Goal: Task Accomplishment & Management: Manage account settings

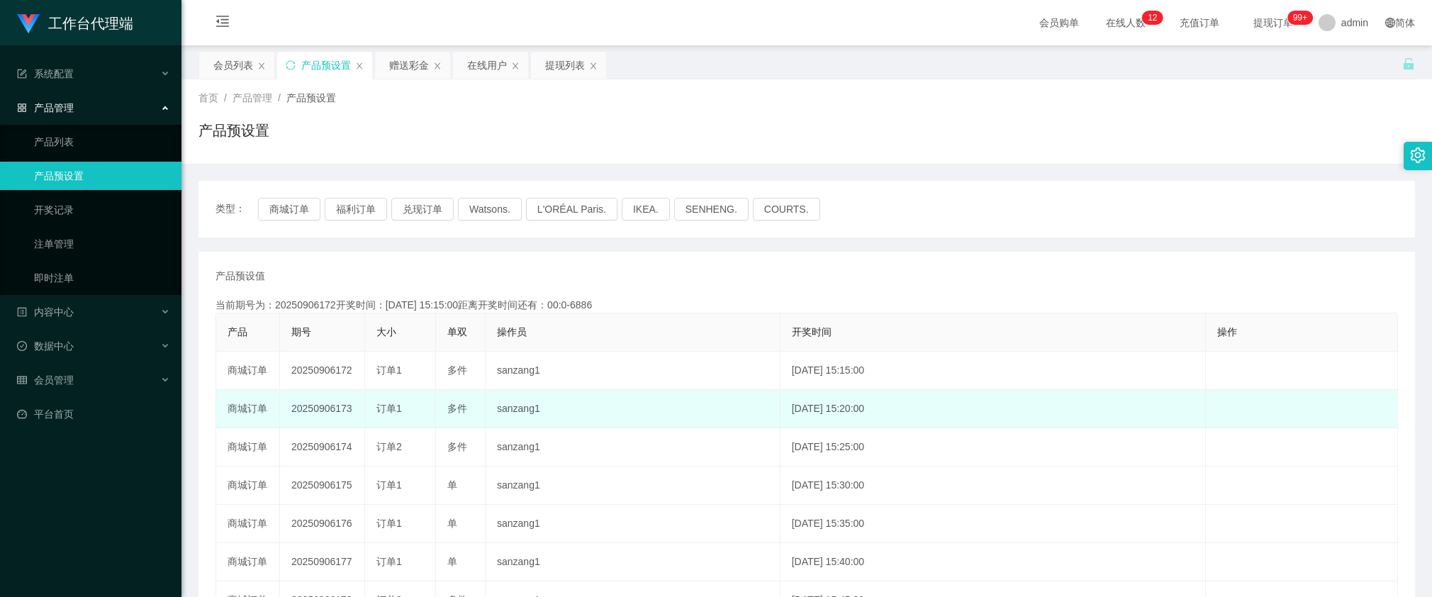
click at [328, 408] on td "20250906173" at bounding box center [322, 409] width 85 height 38
copy td "20250906173"
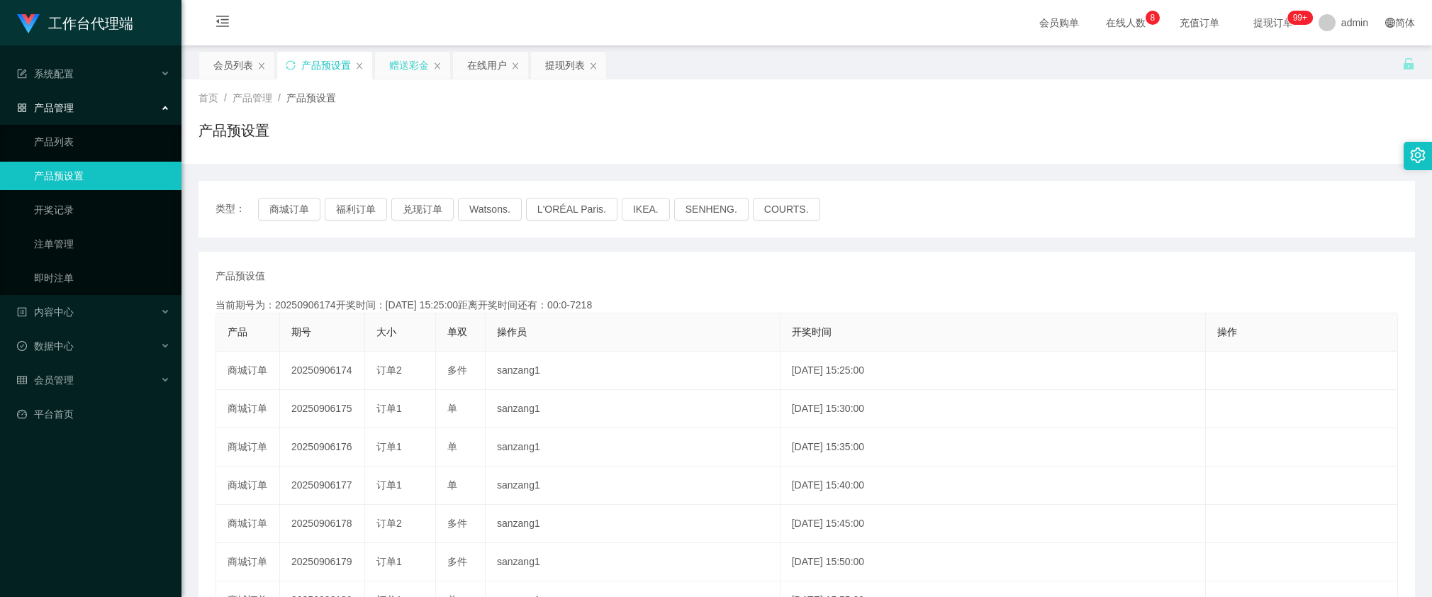
click at [392, 62] on div "赠送彩金" at bounding box center [409, 65] width 40 height 27
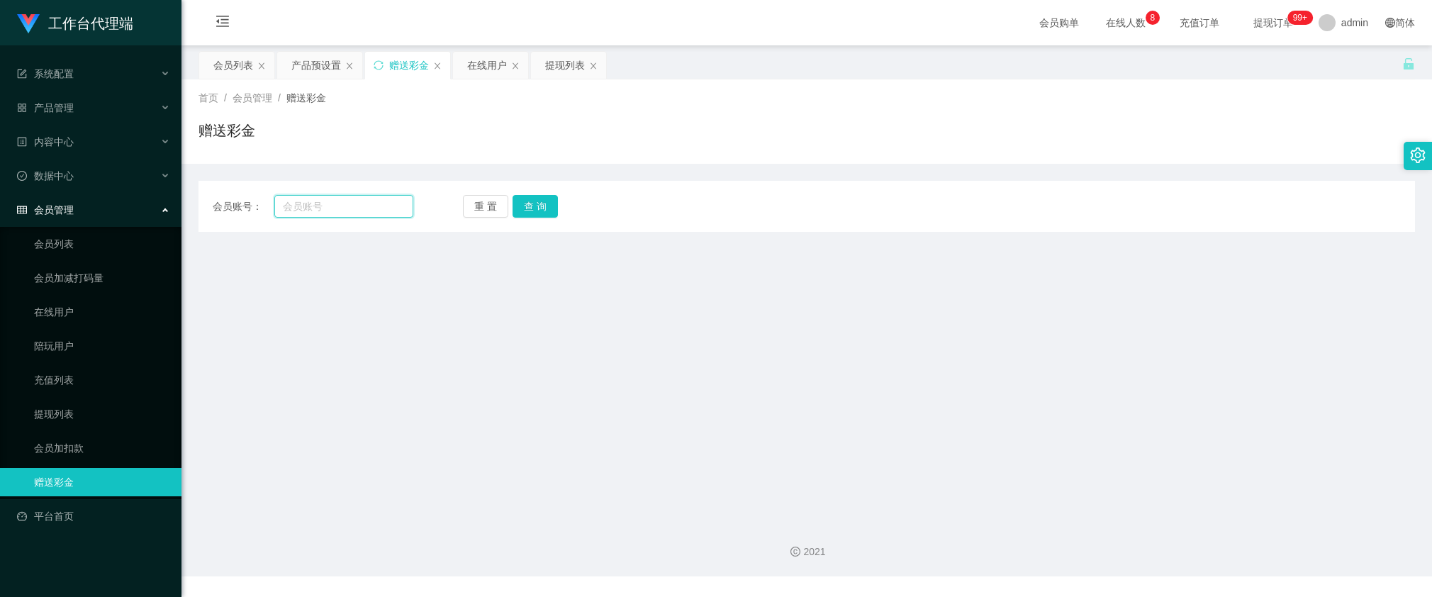
click at [347, 202] on input "text" at bounding box center [343, 206] width 139 height 23
paste input "Yuling"
type input "Yuling"
click at [530, 204] on button "查 询" at bounding box center [535, 206] width 45 height 23
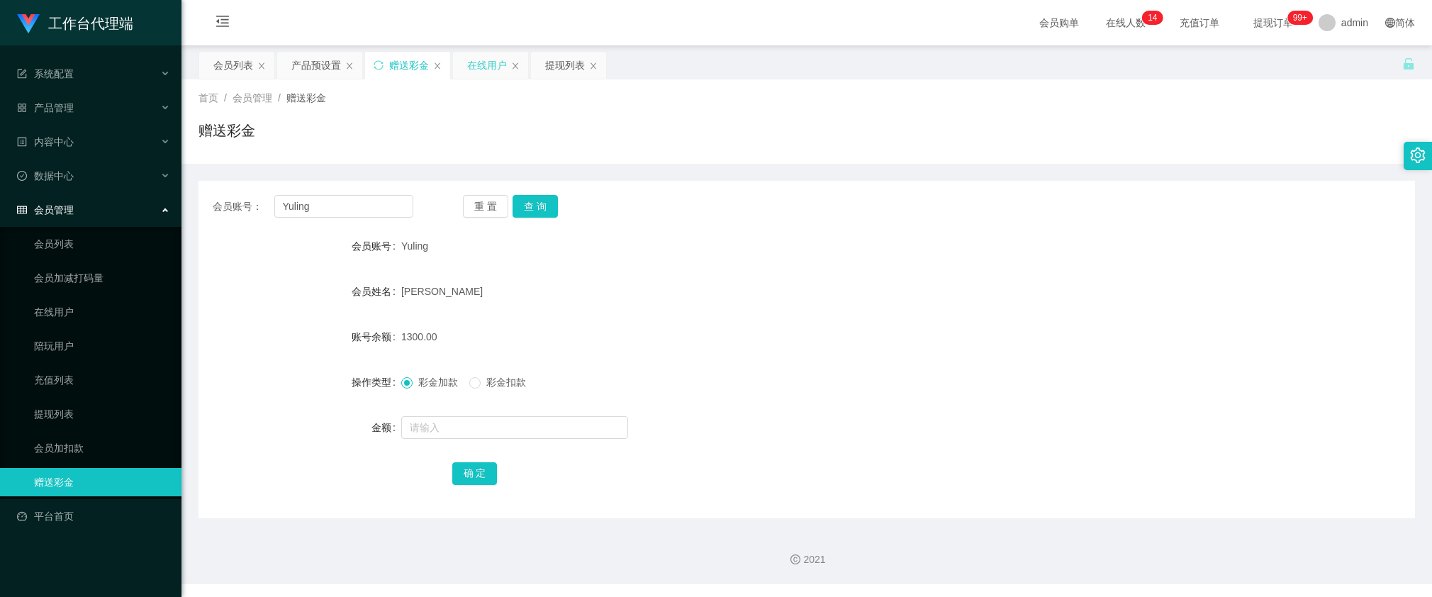
click at [491, 69] on div "在线用户" at bounding box center [487, 65] width 40 height 27
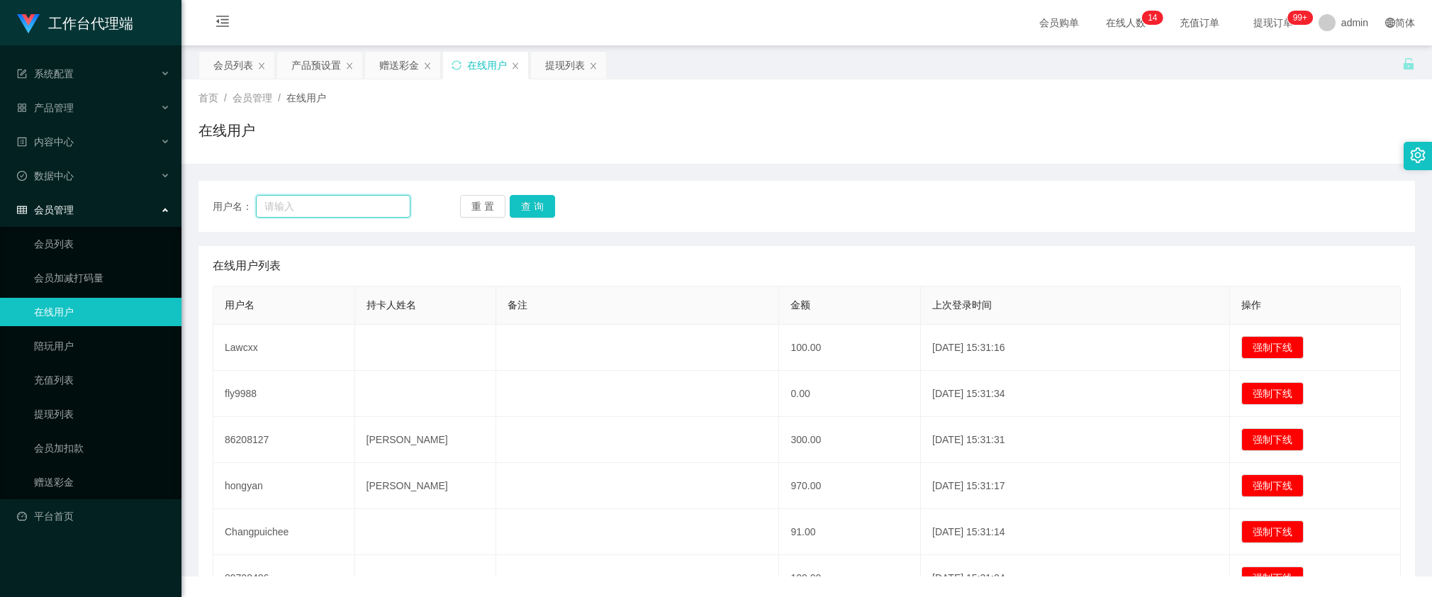
click at [363, 201] on input "text" at bounding box center [333, 206] width 155 height 23
paste input "58583667"
type input "58583667"
click at [538, 201] on button "查 询" at bounding box center [532, 206] width 45 height 23
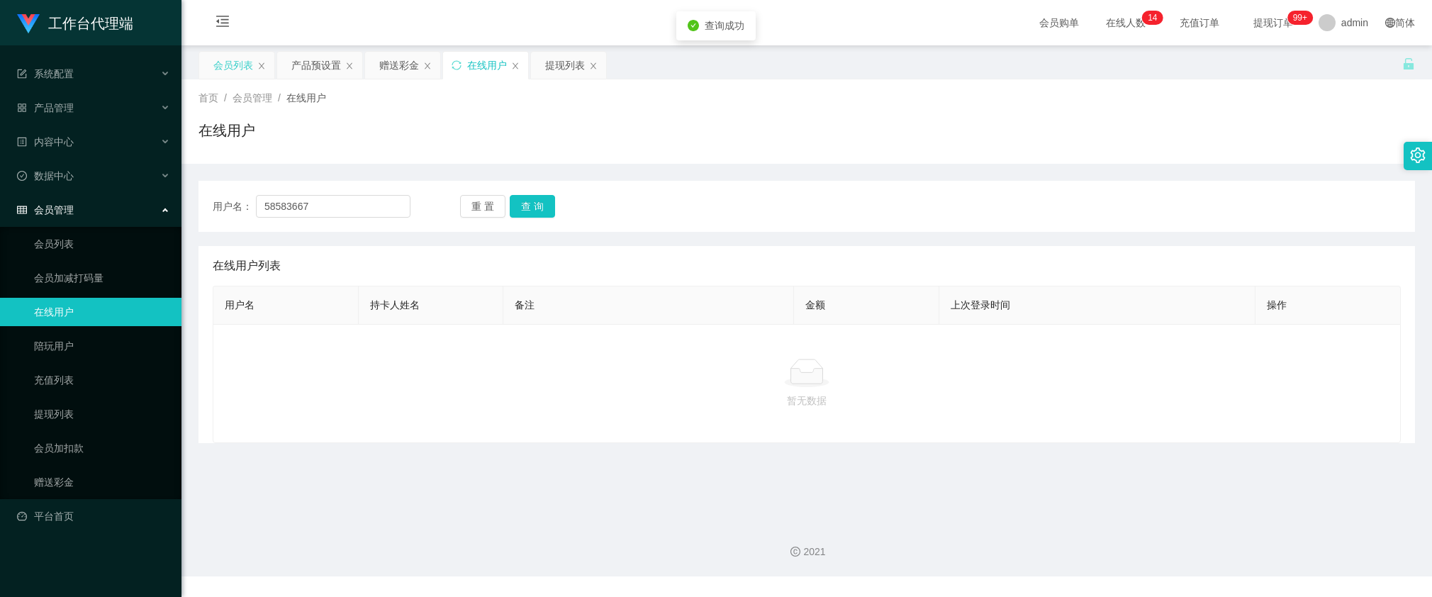
click at [224, 69] on div "会员列表" at bounding box center [233, 65] width 40 height 27
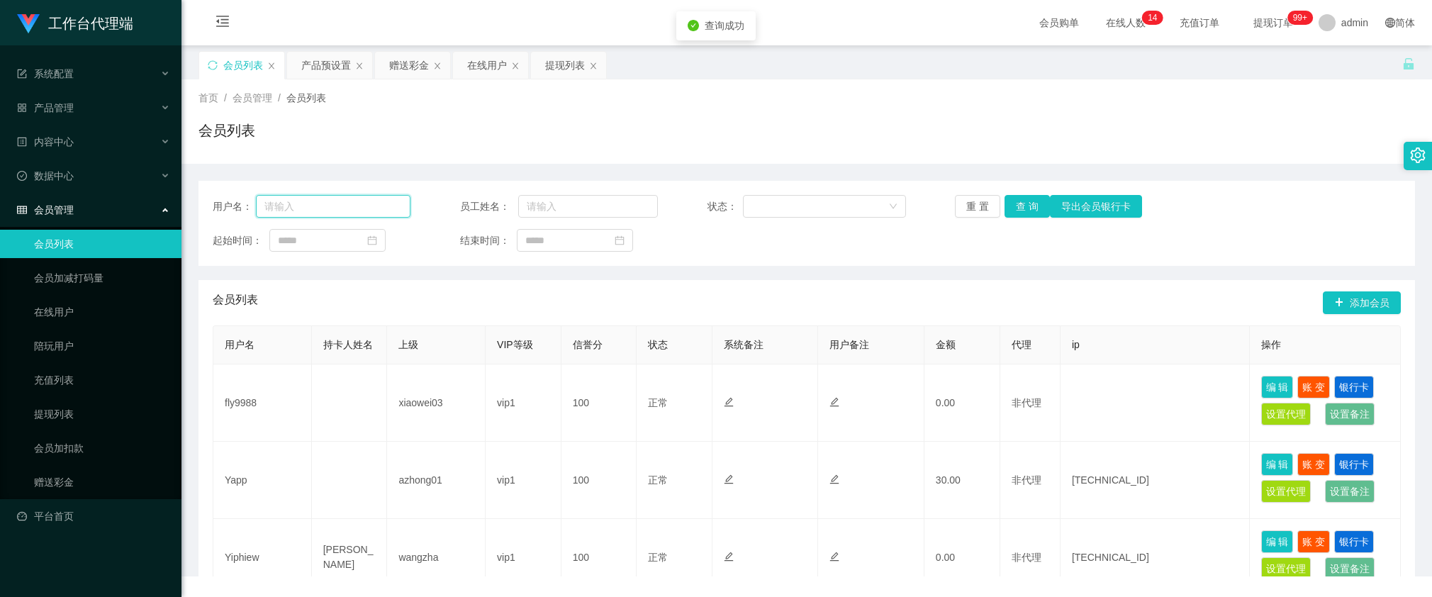
click at [349, 206] on input "text" at bounding box center [333, 206] width 155 height 23
paste input "58583667"
type input "58583667"
click at [1005, 204] on button "查 询" at bounding box center [1027, 206] width 45 height 23
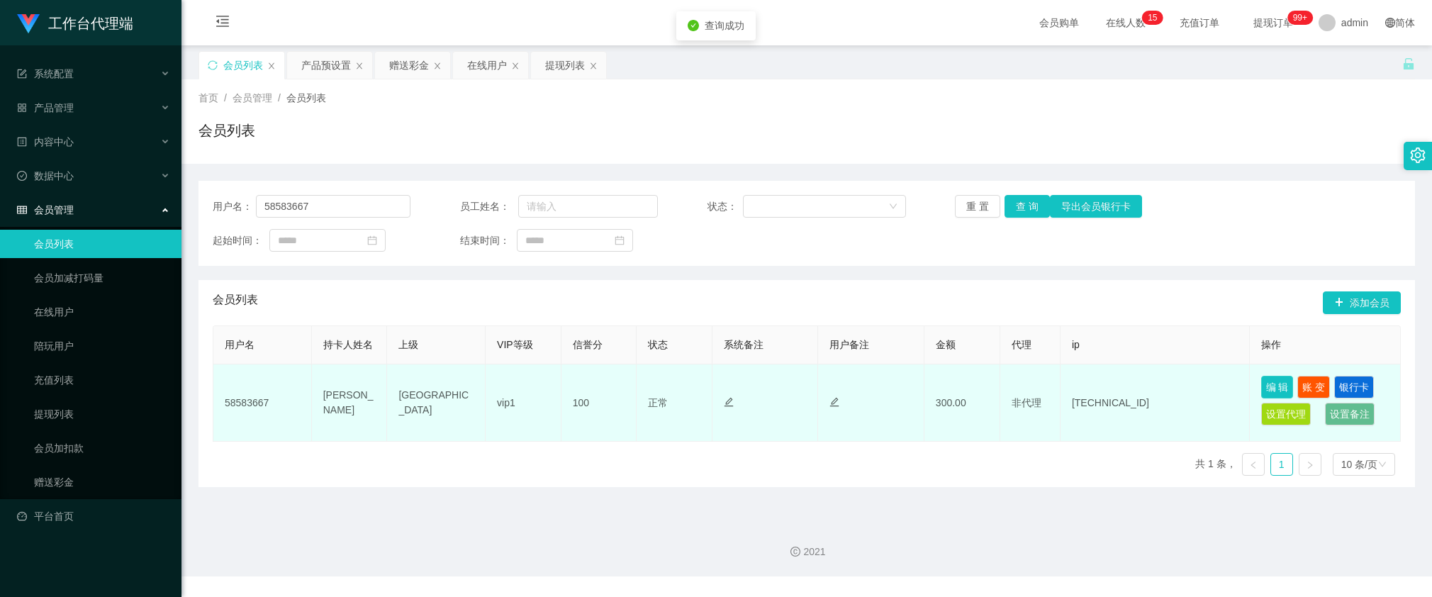
click at [1271, 384] on button "编 辑" at bounding box center [1278, 387] width 33 height 23
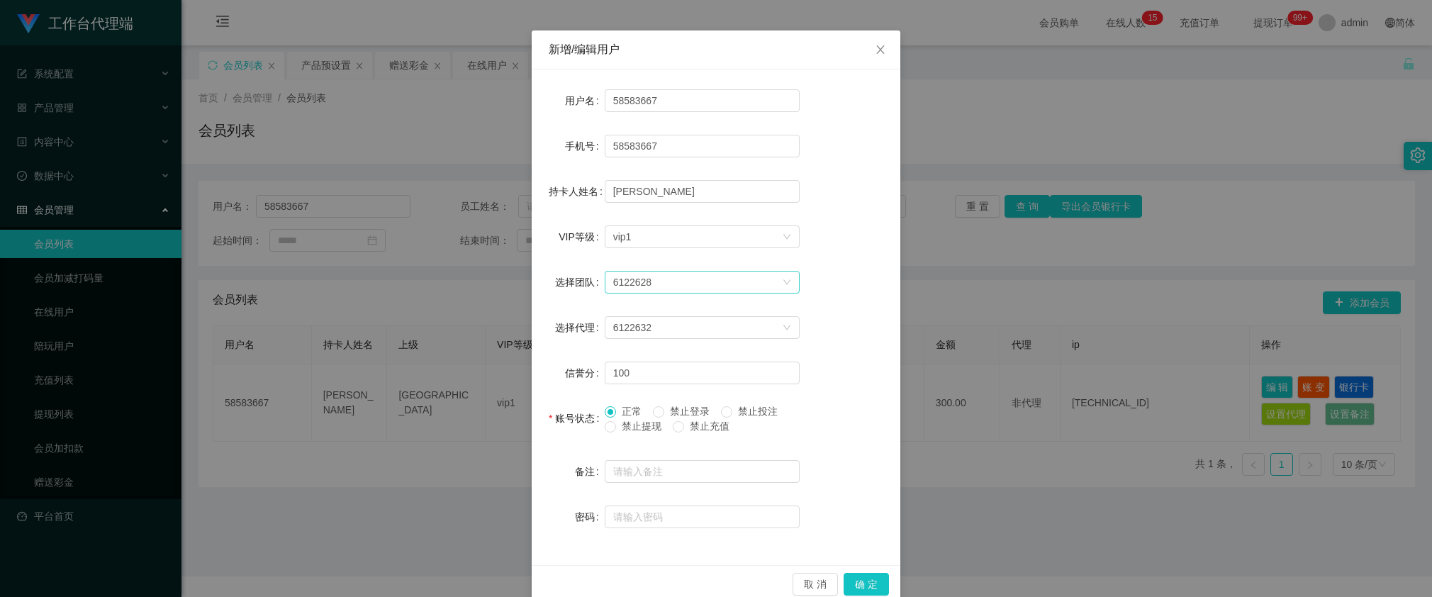
scroll to position [62, 0]
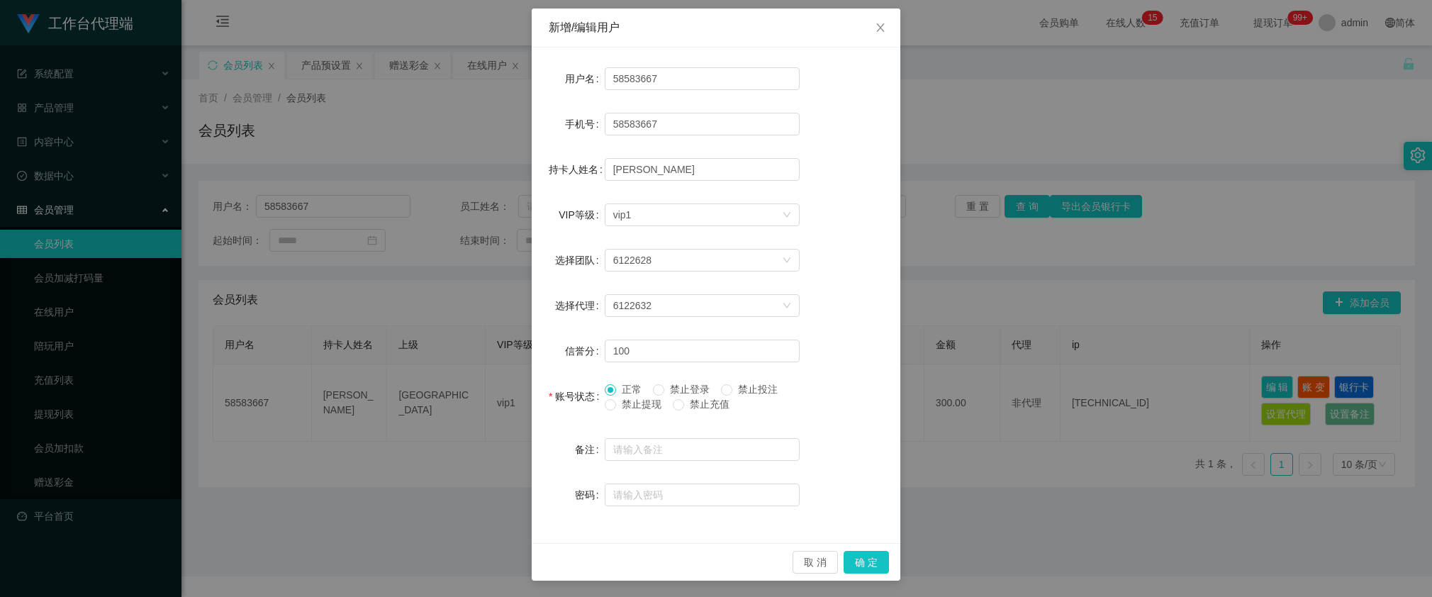
click at [979, 238] on div "新增/编辑用户 用户名 58583667 手机号 58583667 持卡人姓名 [PERSON_NAME] VIP等级 选择VIP等级 vip1 选择团队 6…" at bounding box center [716, 298] width 1432 height 597
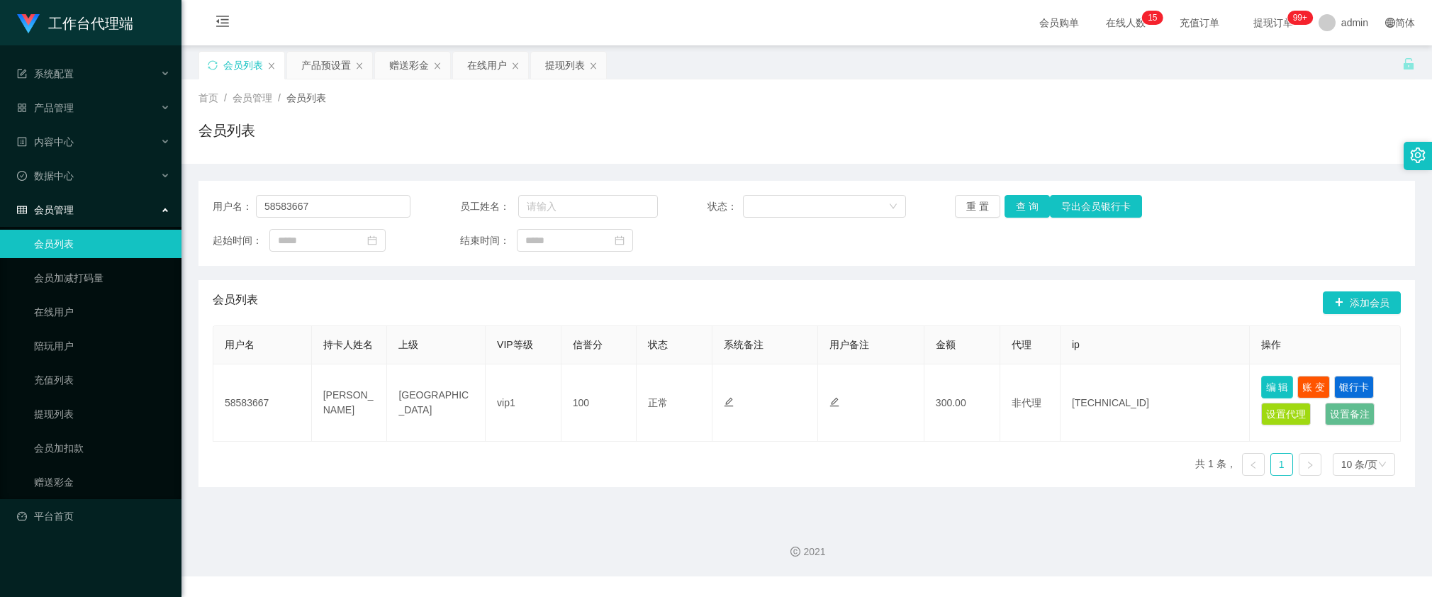
scroll to position [0, 0]
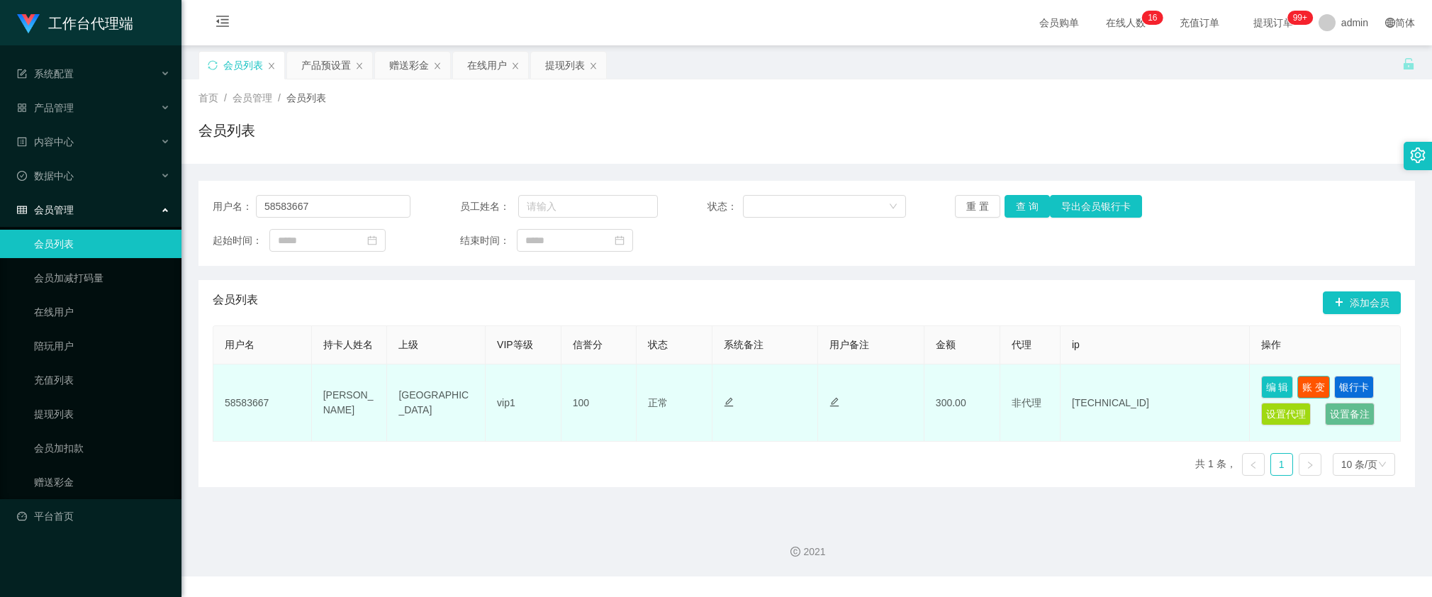
click at [1305, 390] on button "账 变" at bounding box center [1314, 387] width 33 height 23
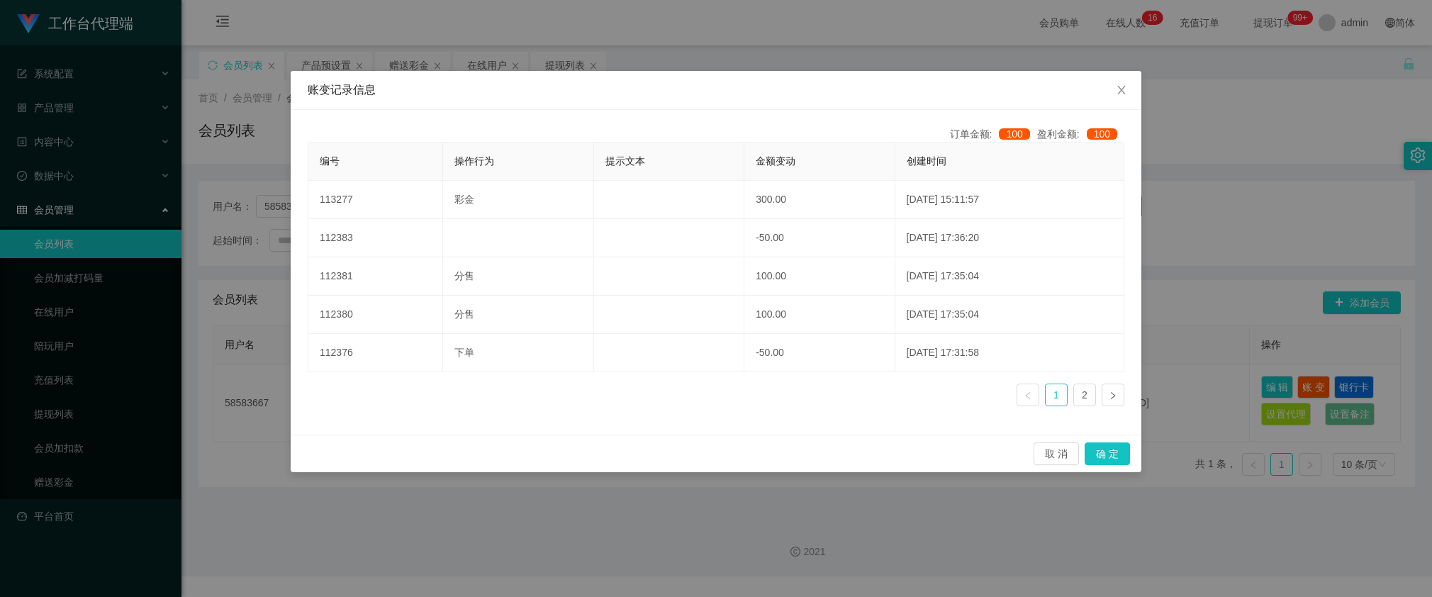
click at [1181, 233] on div "账变记录信息 订单金额: 100 盈利金额: 100 编号 操作行为 提示文本 金额变动 创建时间 113277 彩金 300.00 [DATE] 15:11…" at bounding box center [716, 298] width 1432 height 597
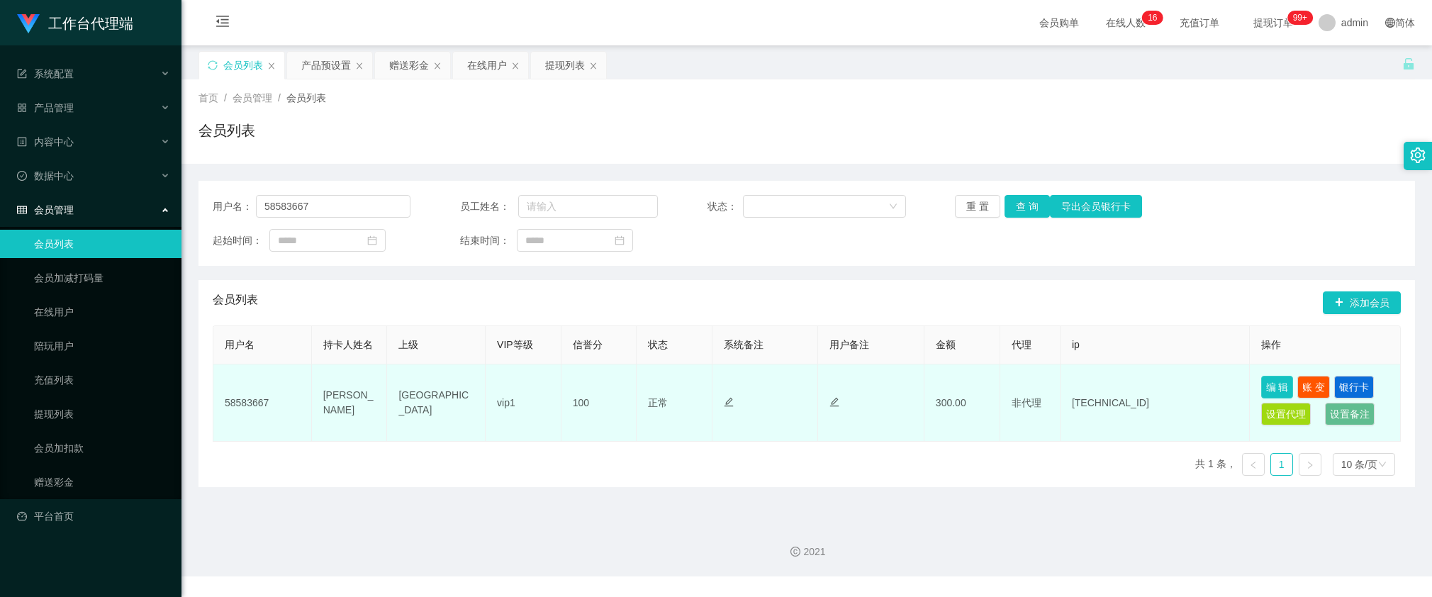
click at [1262, 385] on button "编 辑" at bounding box center [1278, 387] width 33 height 23
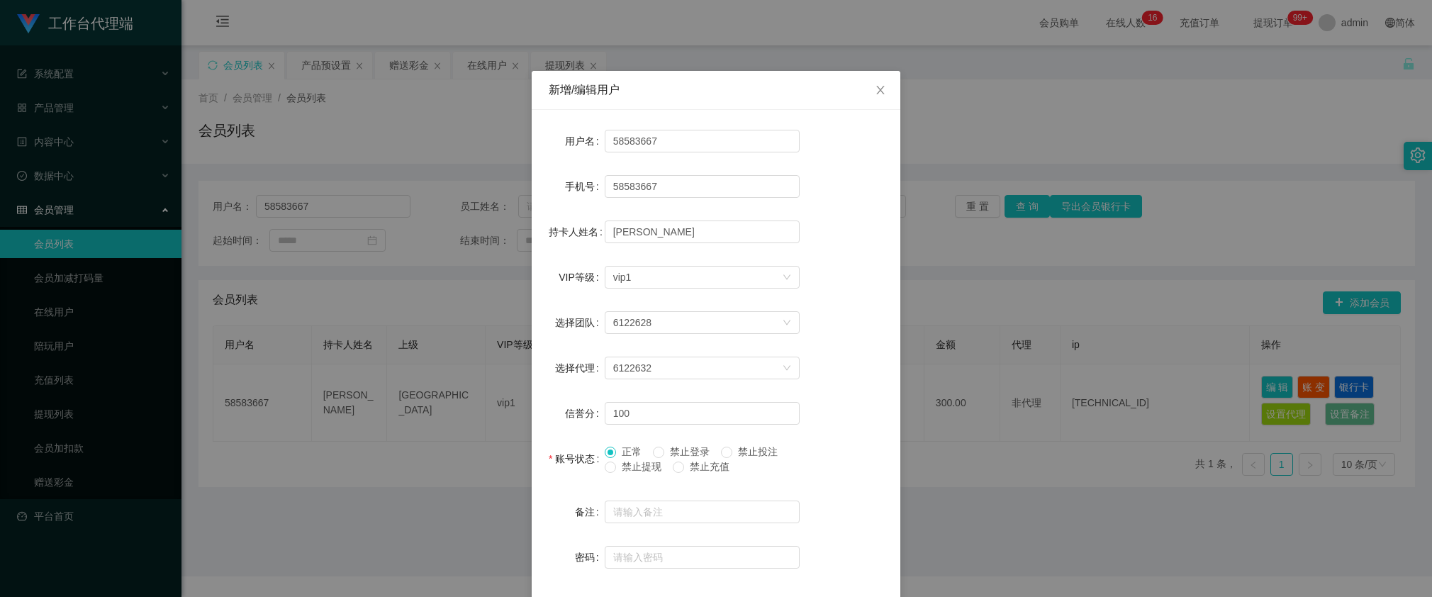
click at [876, 150] on div "用户名 58583667" at bounding box center [716, 141] width 335 height 28
drag, startPoint x: 426, startPoint y: 255, endPoint x: 469, endPoint y: 277, distance: 47.9
click at [427, 256] on div "新增/编辑用户 用户名 58583667 手机号 58583667 持卡人姓名 [PERSON_NAME] VIP等级 选择VIP等级 vip1 选择团队 6…" at bounding box center [716, 298] width 1432 height 597
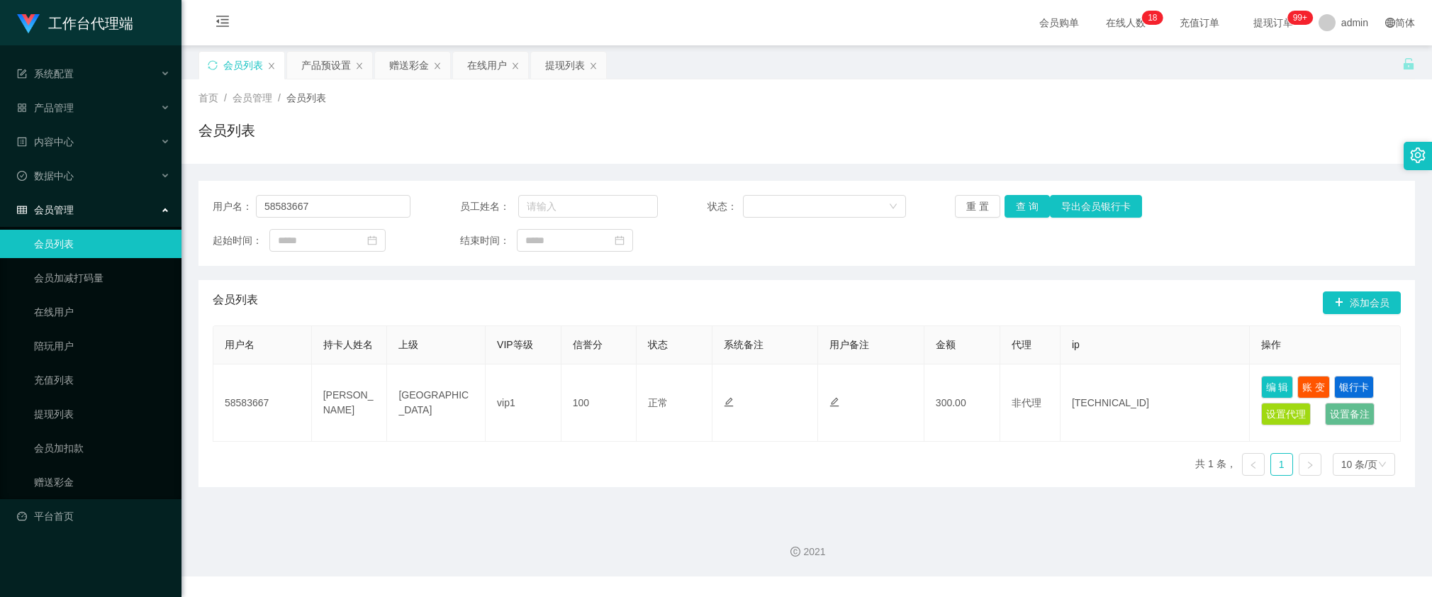
drag, startPoint x: 904, startPoint y: 116, endPoint x: 782, endPoint y: 150, distance: 126.8
click at [904, 116] on div "首页 / 会员管理 / 会员列表 / 会员列表" at bounding box center [807, 122] width 1217 height 62
click at [338, 213] on input "58583667" at bounding box center [333, 206] width 155 height 23
click at [1022, 213] on button "查 询" at bounding box center [1027, 206] width 45 height 23
click at [937, 112] on div "首页 / 会员管理 / 会员列表 / 会员列表" at bounding box center [807, 122] width 1217 height 62
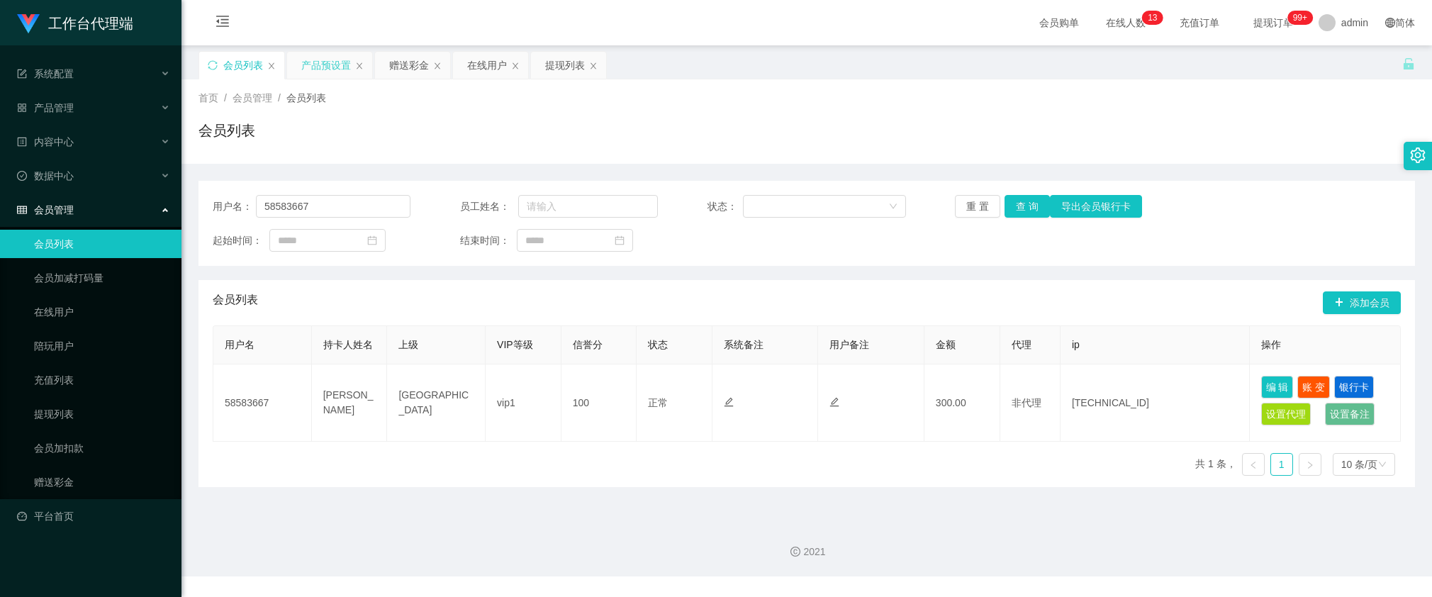
click at [328, 74] on div "产品预设置" at bounding box center [326, 65] width 50 height 27
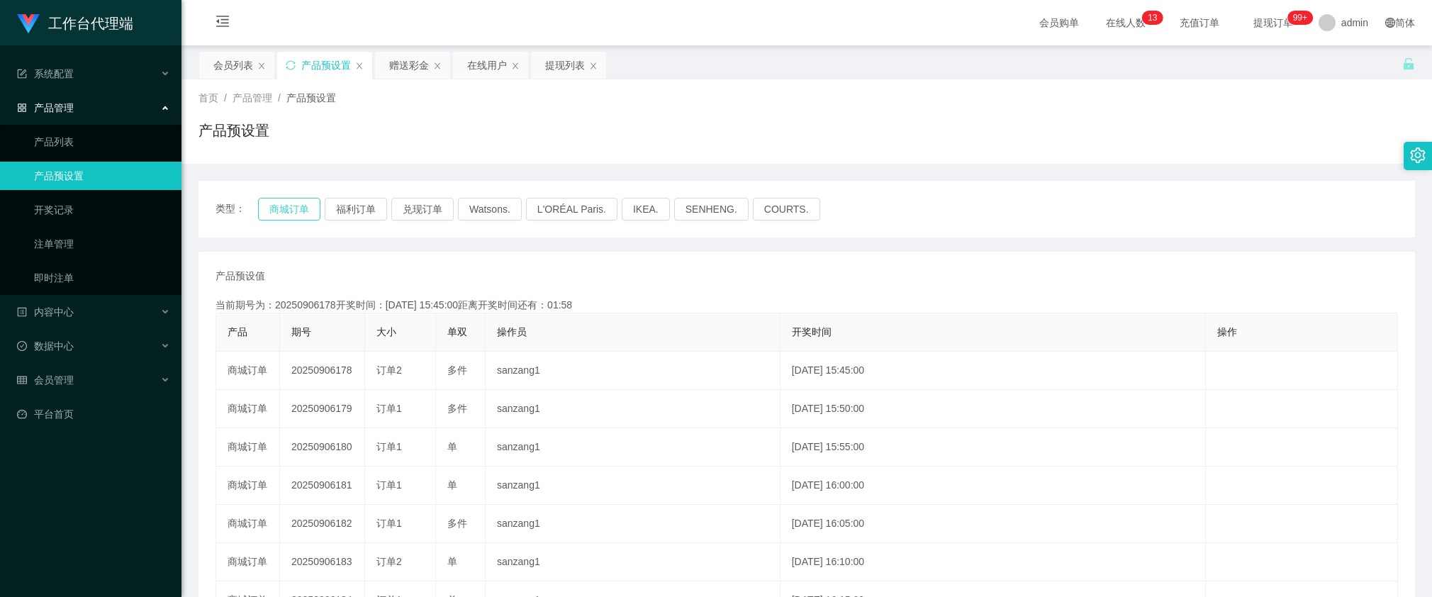
click at [312, 206] on button "商城订单" at bounding box center [289, 209] width 62 height 23
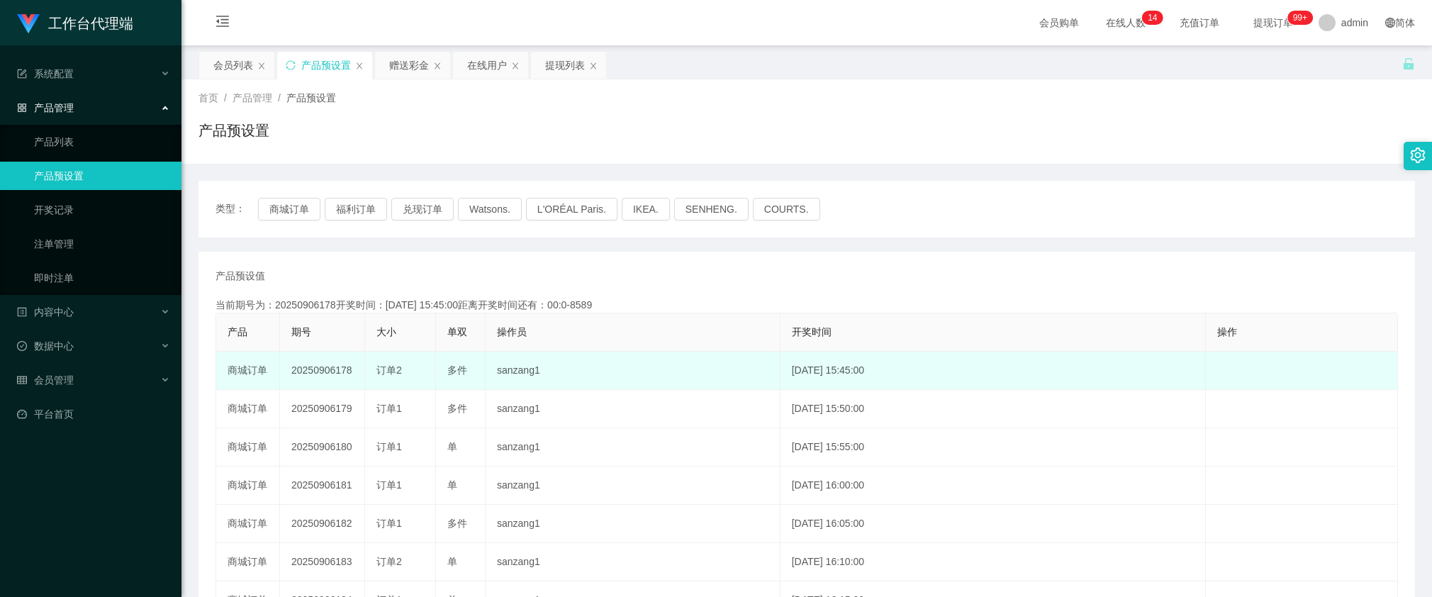
click at [316, 377] on td "20250906178" at bounding box center [322, 371] width 85 height 38
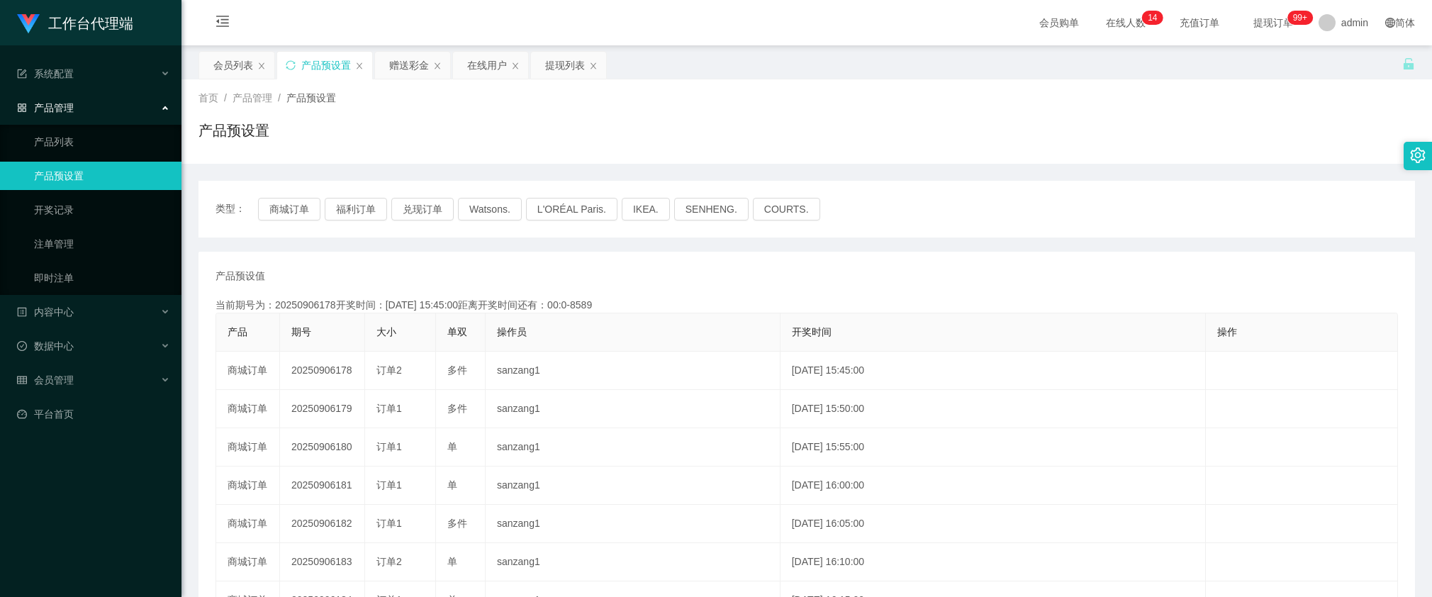
copy td "20250906178"
click at [412, 78] on div "赠送彩金" at bounding box center [409, 65] width 40 height 27
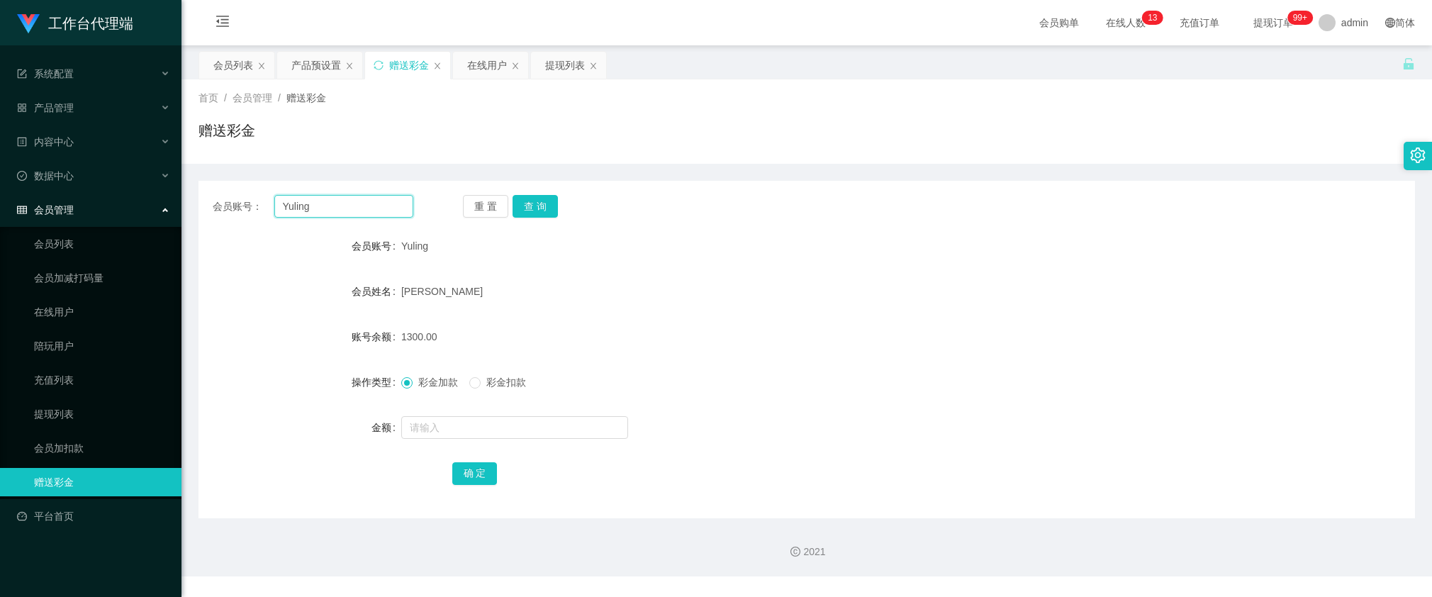
click at [352, 206] on input "Yuling" at bounding box center [343, 206] width 139 height 23
paste input "58583667"
type input "58583667"
click at [541, 213] on button "查 询" at bounding box center [535, 206] width 45 height 23
click at [474, 387] on span at bounding box center [474, 382] width 11 height 11
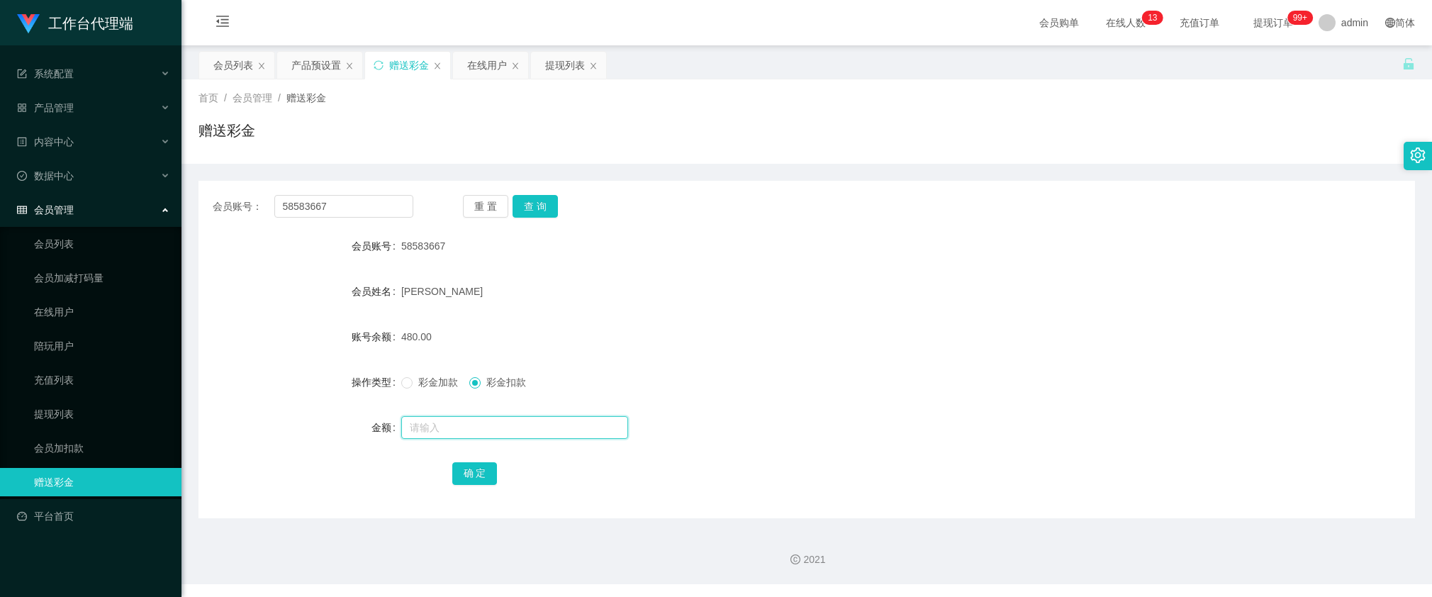
click at [467, 433] on input "text" at bounding box center [514, 427] width 227 height 23
type input "90"
drag, startPoint x: 476, startPoint y: 470, endPoint x: 474, endPoint y: 493, distance: 22.8
click at [477, 476] on button "确 定" at bounding box center [474, 473] width 45 height 23
drag, startPoint x: 310, startPoint y: 340, endPoint x: 327, endPoint y: 316, distance: 29.5
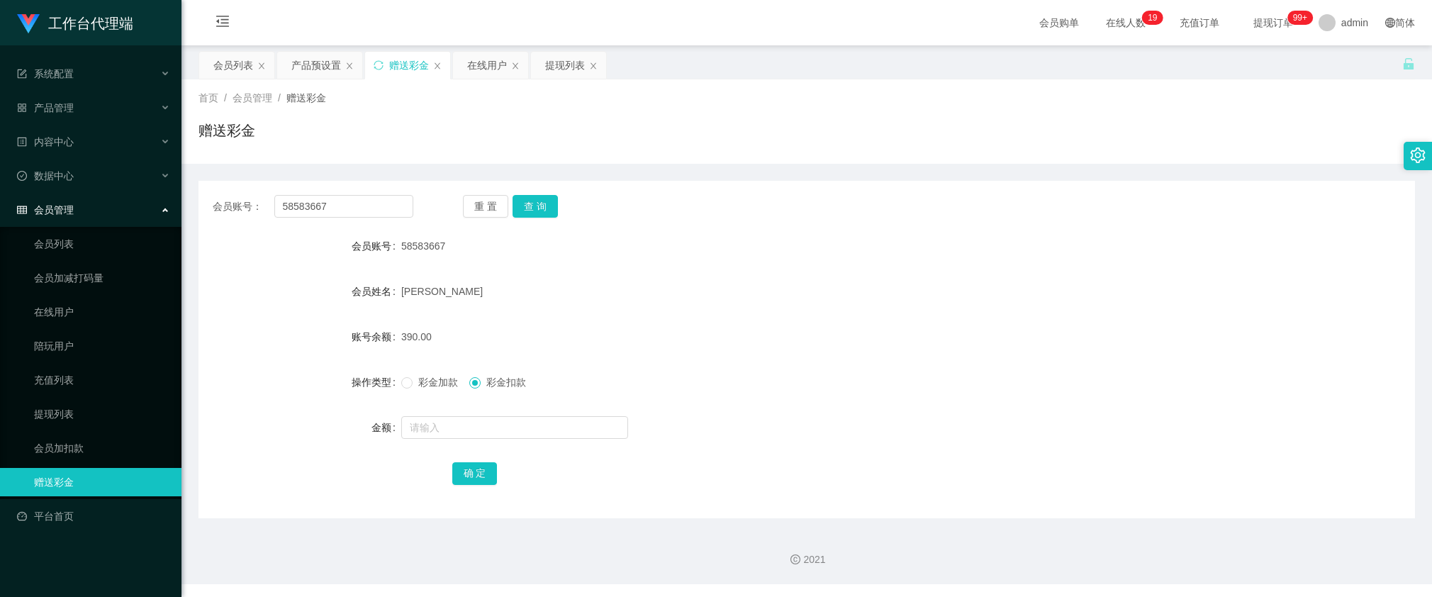
click at [310, 340] on div "账号余额" at bounding box center [300, 337] width 203 height 28
click at [313, 65] on div "产品预设置" at bounding box center [316, 65] width 50 height 27
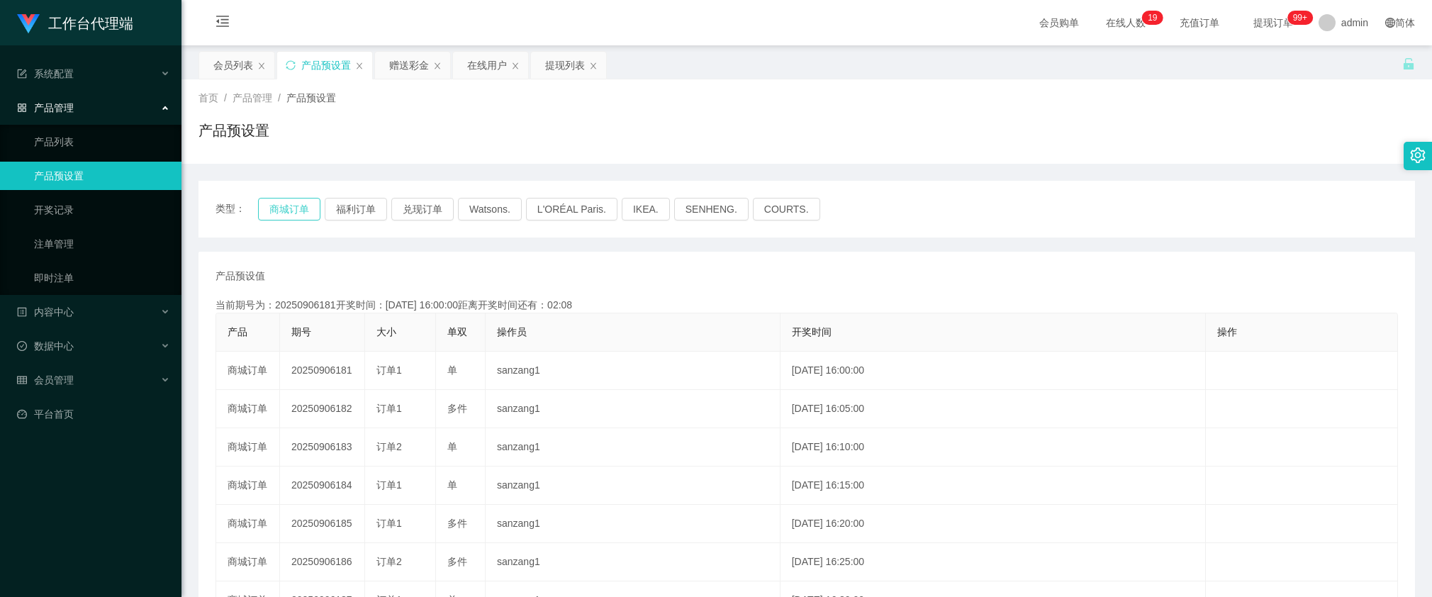
click at [295, 204] on button "商城订单" at bounding box center [289, 209] width 62 height 23
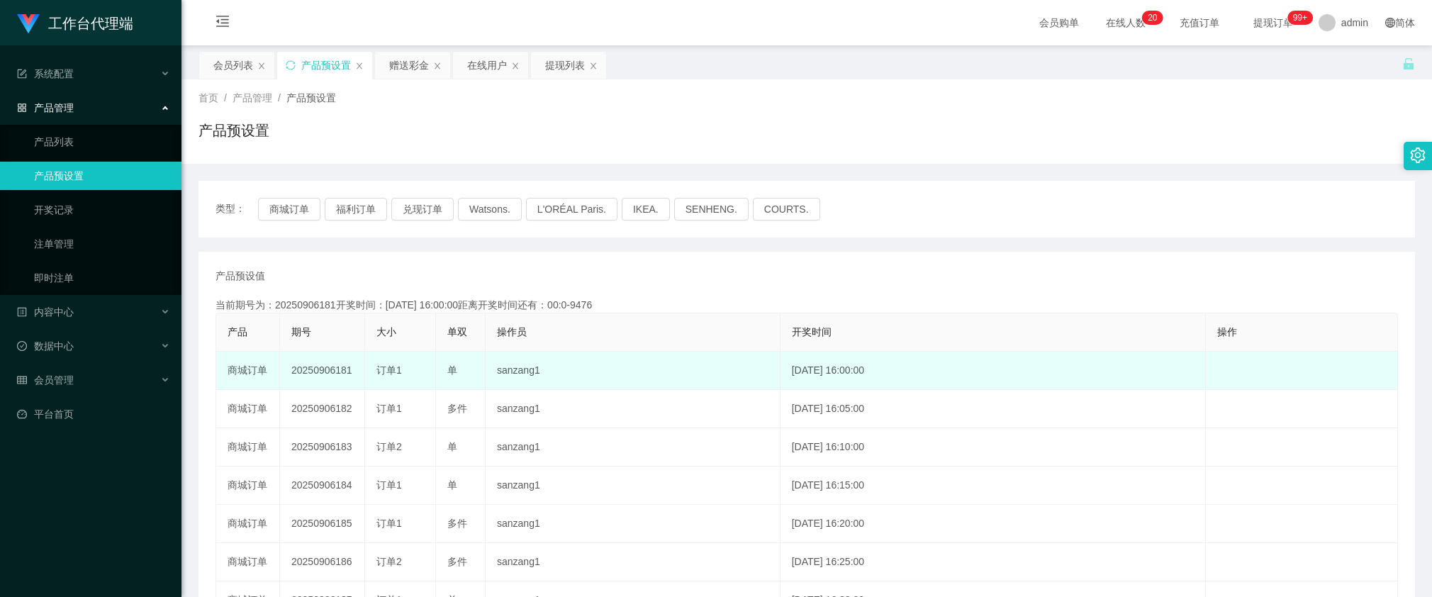
drag, startPoint x: 311, startPoint y: 359, endPoint x: 312, endPoint y: 367, distance: 8.6
click at [311, 359] on td "20250906181" at bounding box center [322, 371] width 85 height 38
click at [313, 371] on td "20250906181" at bounding box center [322, 371] width 85 height 38
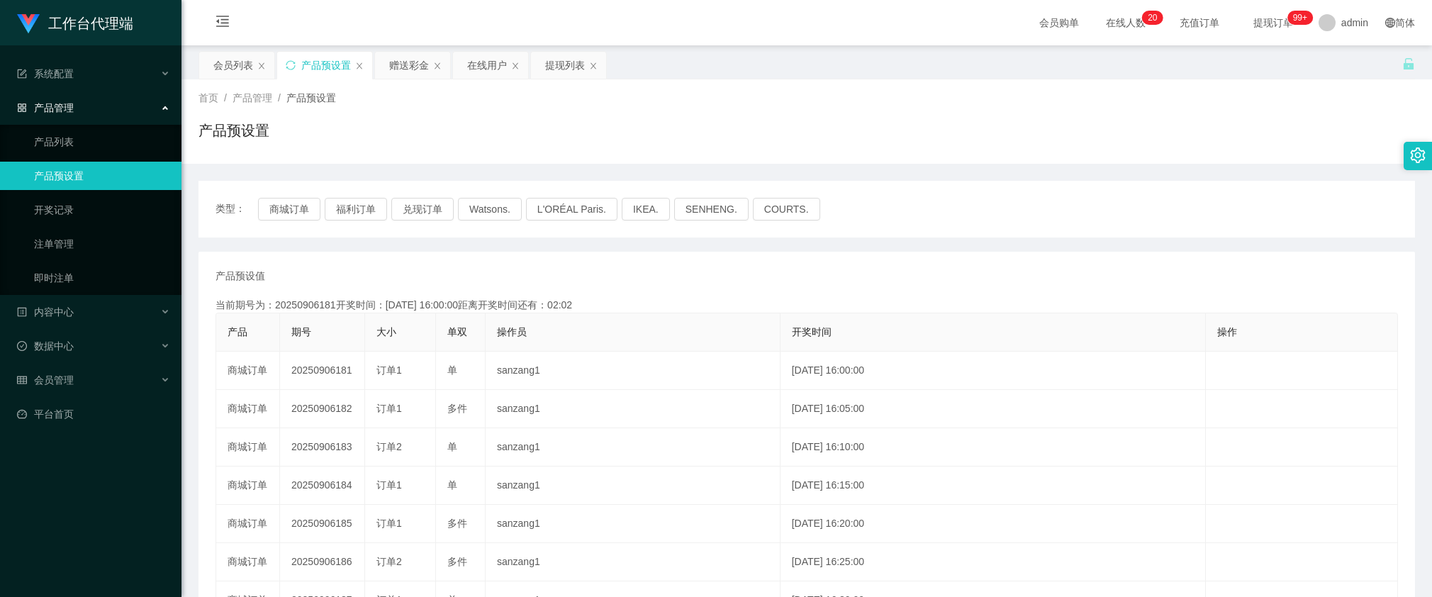
copy td "20250906181"
drag, startPoint x: 865, startPoint y: 83, endPoint x: 569, endPoint y: 118, distance: 297.8
click at [864, 83] on div "首页 / 产品管理 / 产品预设置 / 产品预设置" at bounding box center [807, 121] width 1251 height 84
click at [405, 72] on div "赠送彩金" at bounding box center [409, 65] width 40 height 27
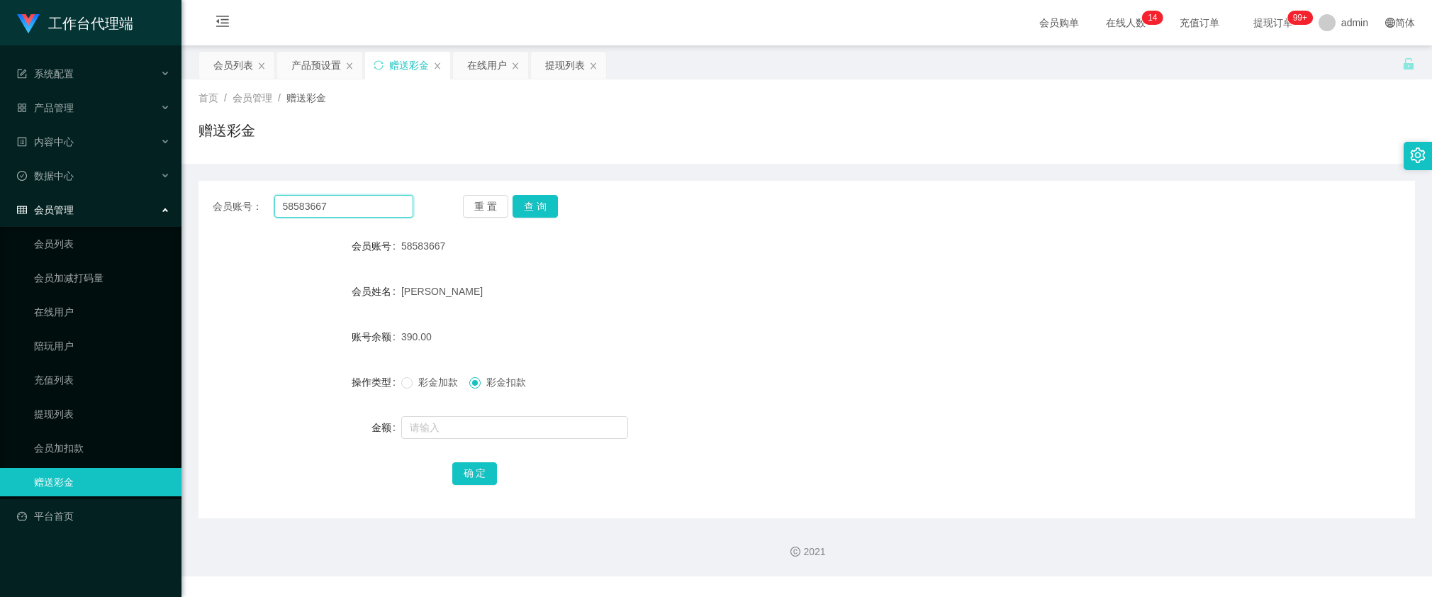
click at [355, 208] on input "58583667" at bounding box center [343, 206] width 139 height 23
paste input "98171931"
type input "98171931"
click at [538, 206] on button "查 询" at bounding box center [535, 206] width 45 height 23
drag, startPoint x: 600, startPoint y: 313, endPoint x: 533, endPoint y: 263, distance: 84.1
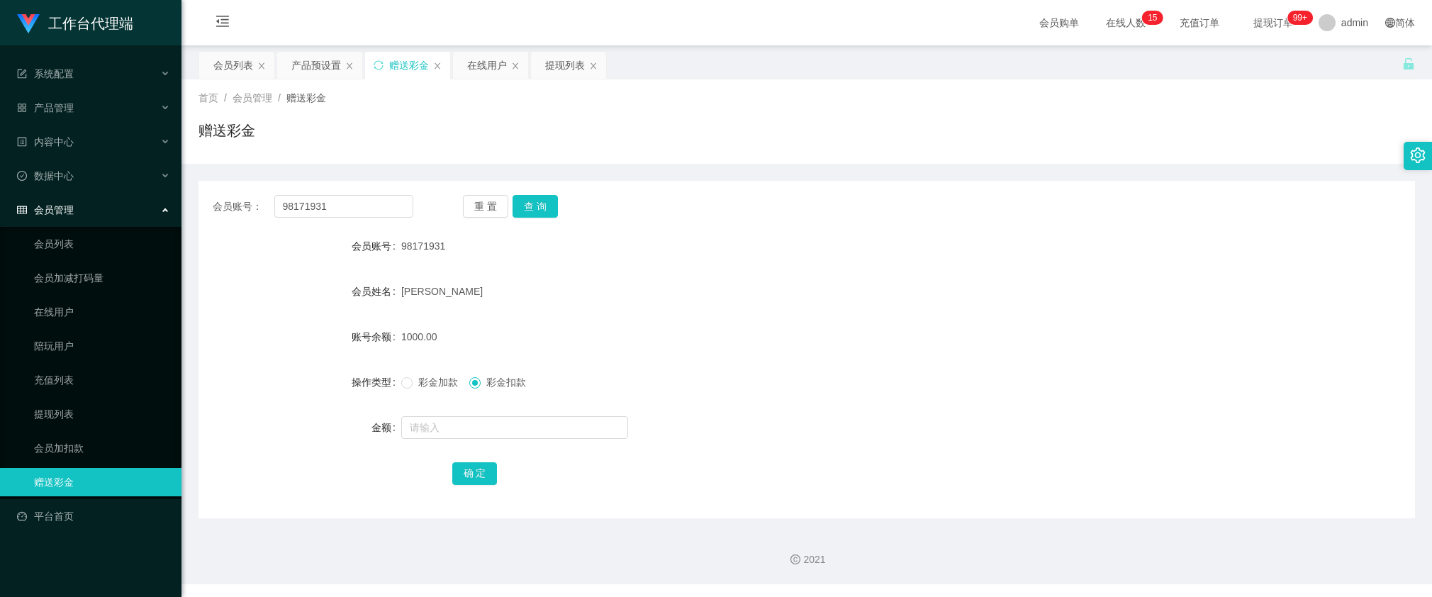
click at [600, 313] on form "会员账号 98171931 会员姓名 [PERSON_NAME] 账号余额 1000.00 操作类型 彩金加款 彩金扣款 金额 确 定" at bounding box center [807, 359] width 1217 height 255
click at [548, 206] on button "查 询" at bounding box center [535, 206] width 45 height 23
click at [538, 199] on button "查 询" at bounding box center [535, 206] width 45 height 23
click at [486, 67] on div "在线用户" at bounding box center [487, 65] width 40 height 27
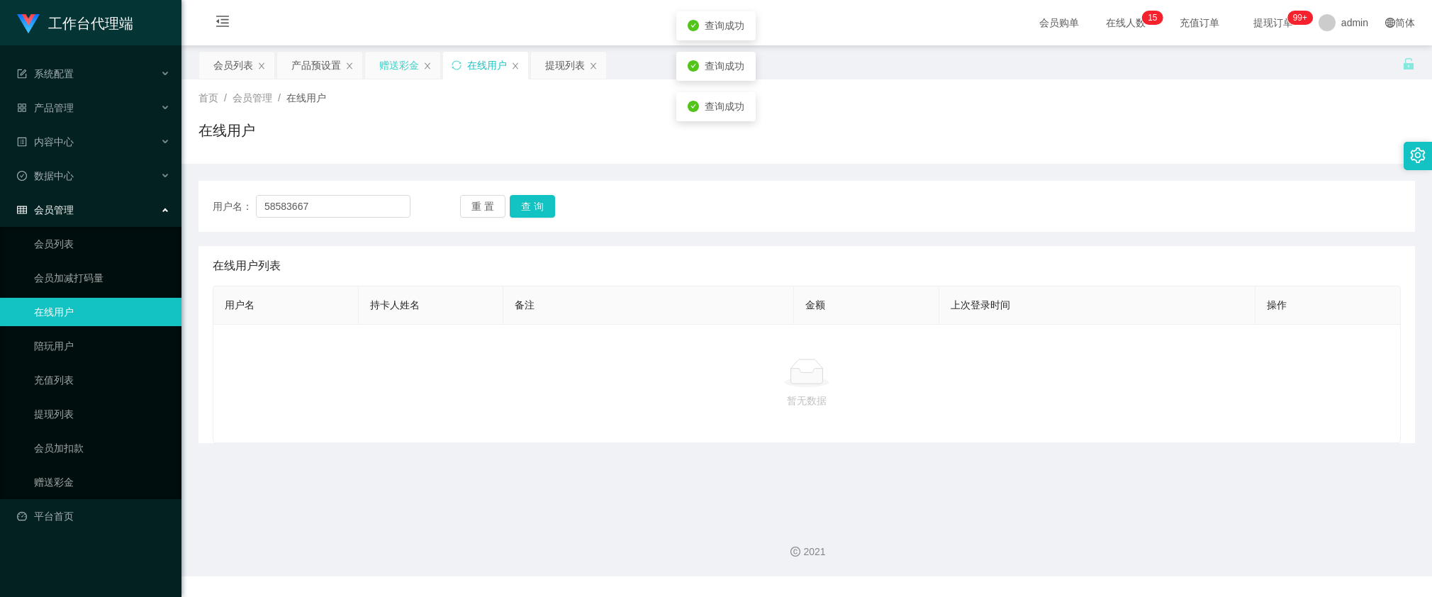
click at [410, 65] on div "赠送彩金" at bounding box center [399, 65] width 40 height 27
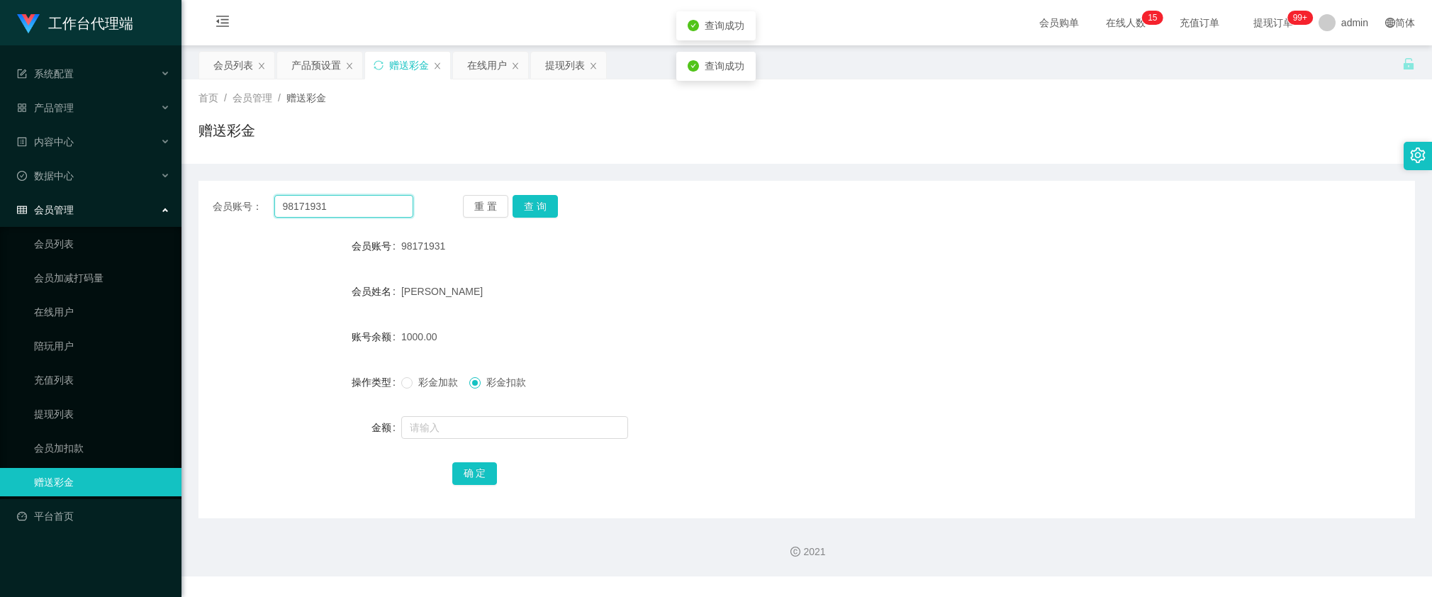
click at [353, 211] on input "98171931" at bounding box center [343, 206] width 139 height 23
click at [533, 199] on button "查 询" at bounding box center [535, 206] width 45 height 23
click at [533, 199] on button "查 询" at bounding box center [543, 206] width 61 height 23
click at [239, 69] on div "会员列表" at bounding box center [233, 65] width 40 height 27
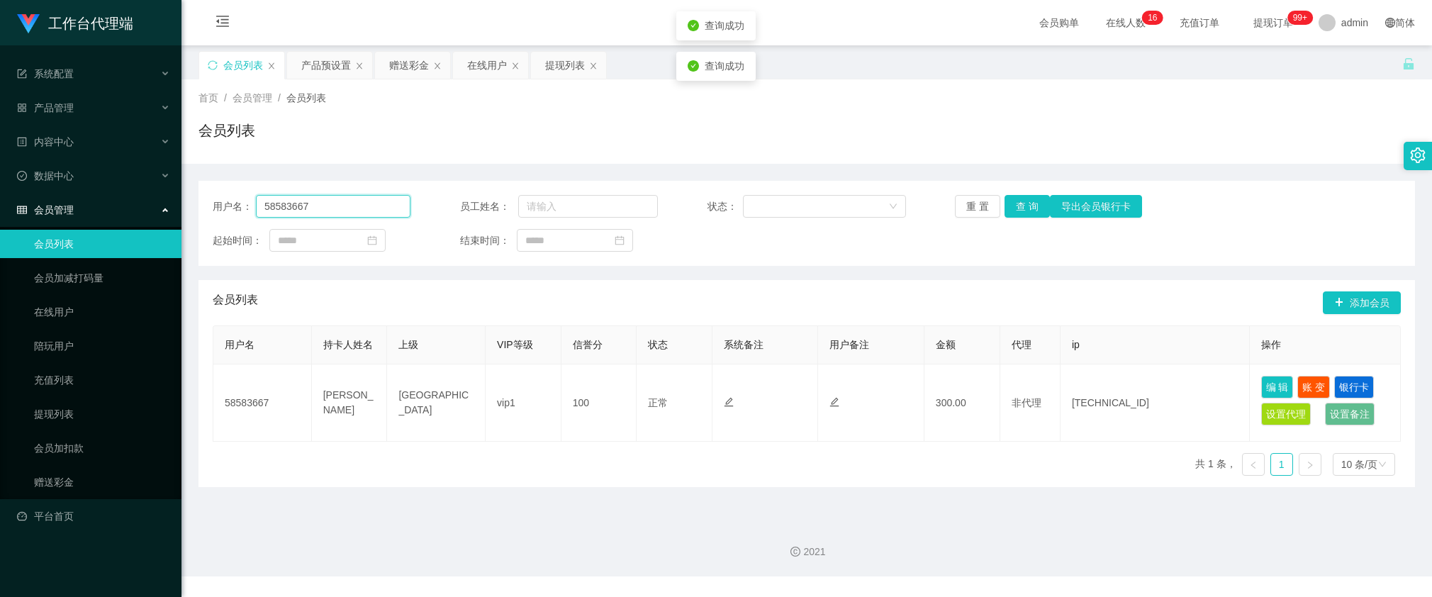
click at [335, 202] on input "58583667" at bounding box center [333, 206] width 155 height 23
paste input "98171931"
type input "98171931"
click at [1029, 213] on button "查 询" at bounding box center [1027, 206] width 45 height 23
click at [1030, 211] on button "查 询" at bounding box center [1027, 206] width 45 height 23
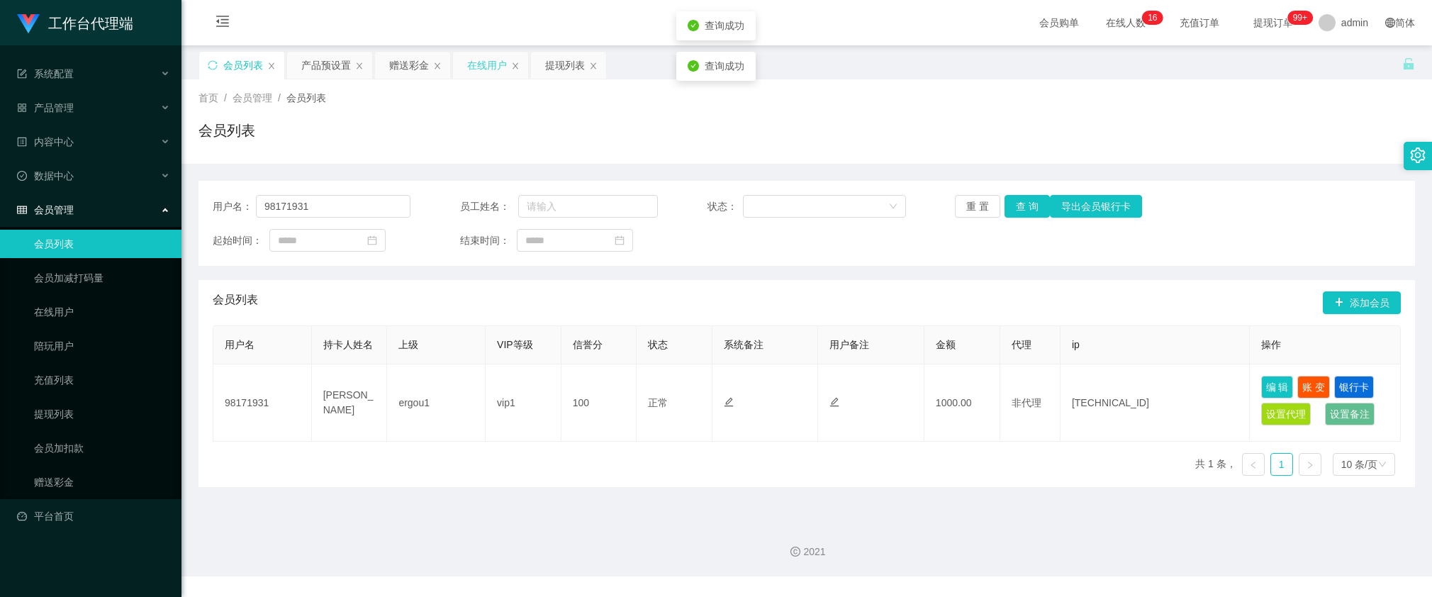
click at [472, 65] on div "在线用户" at bounding box center [487, 65] width 40 height 27
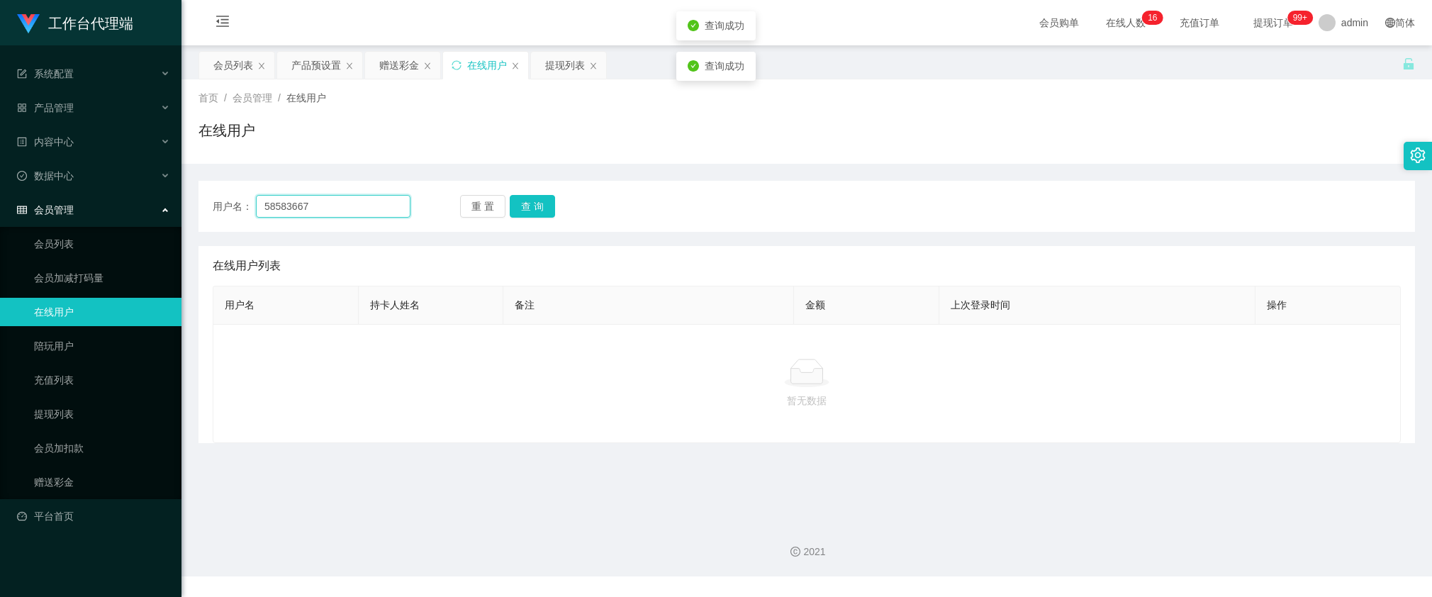
click at [310, 201] on input "58583667" at bounding box center [333, 206] width 155 height 23
paste input "98171931"
type input "98171931"
click at [526, 197] on button "查 询" at bounding box center [532, 206] width 45 height 23
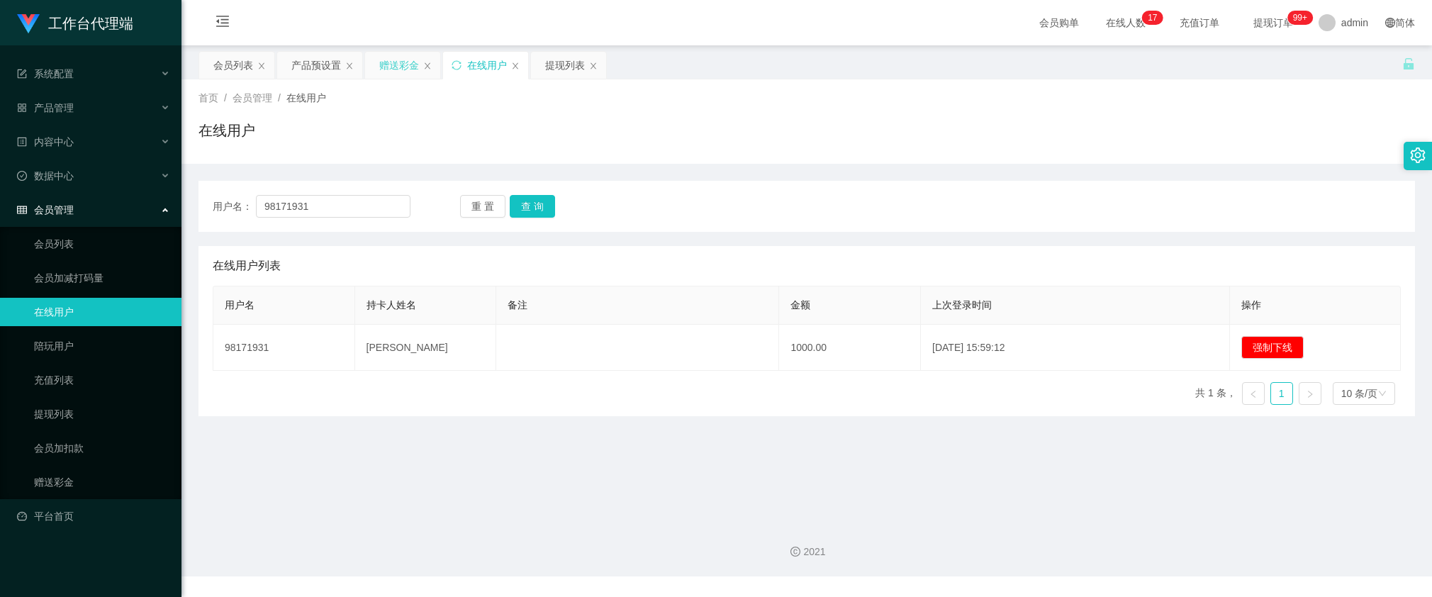
click at [392, 55] on div "赠送彩金" at bounding box center [399, 65] width 40 height 27
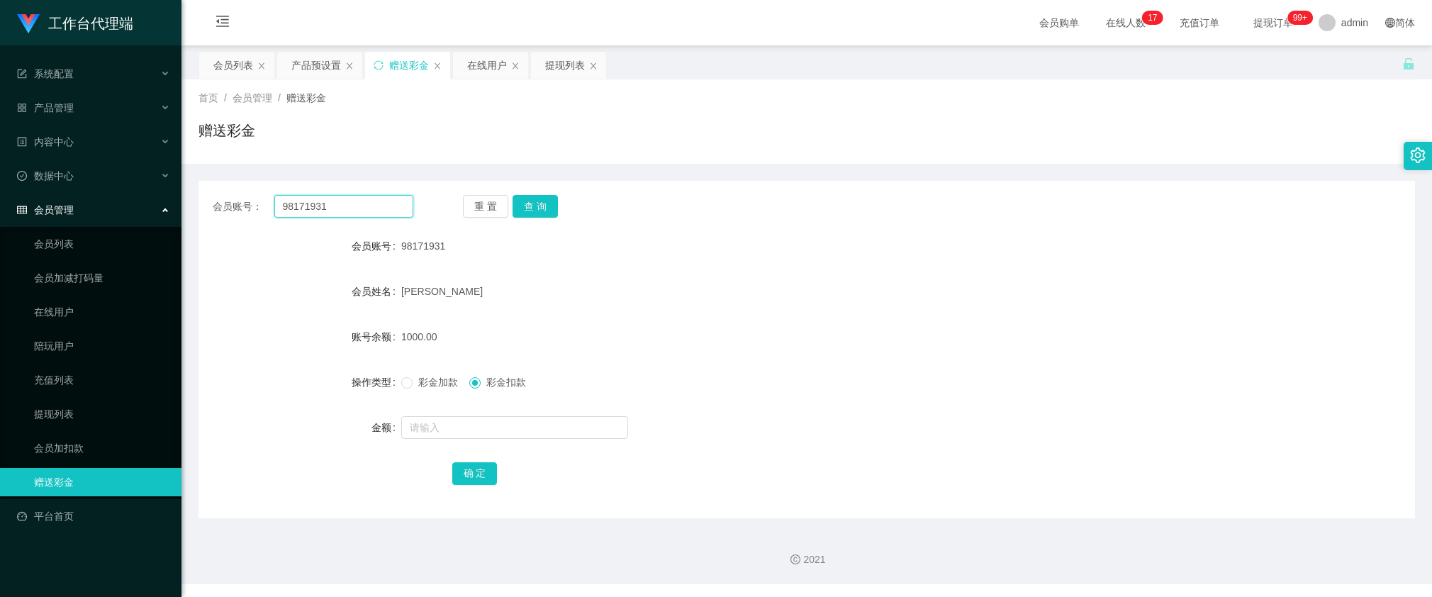
click at [367, 213] on input "98171931" at bounding box center [343, 206] width 139 height 23
click at [533, 200] on button "查 询" at bounding box center [535, 206] width 45 height 23
click at [533, 199] on button "查 询" at bounding box center [543, 206] width 61 height 23
click at [555, 302] on div "[PERSON_NAME]" at bounding box center [756, 291] width 710 height 28
click at [542, 213] on button "查 询" at bounding box center [535, 206] width 45 height 23
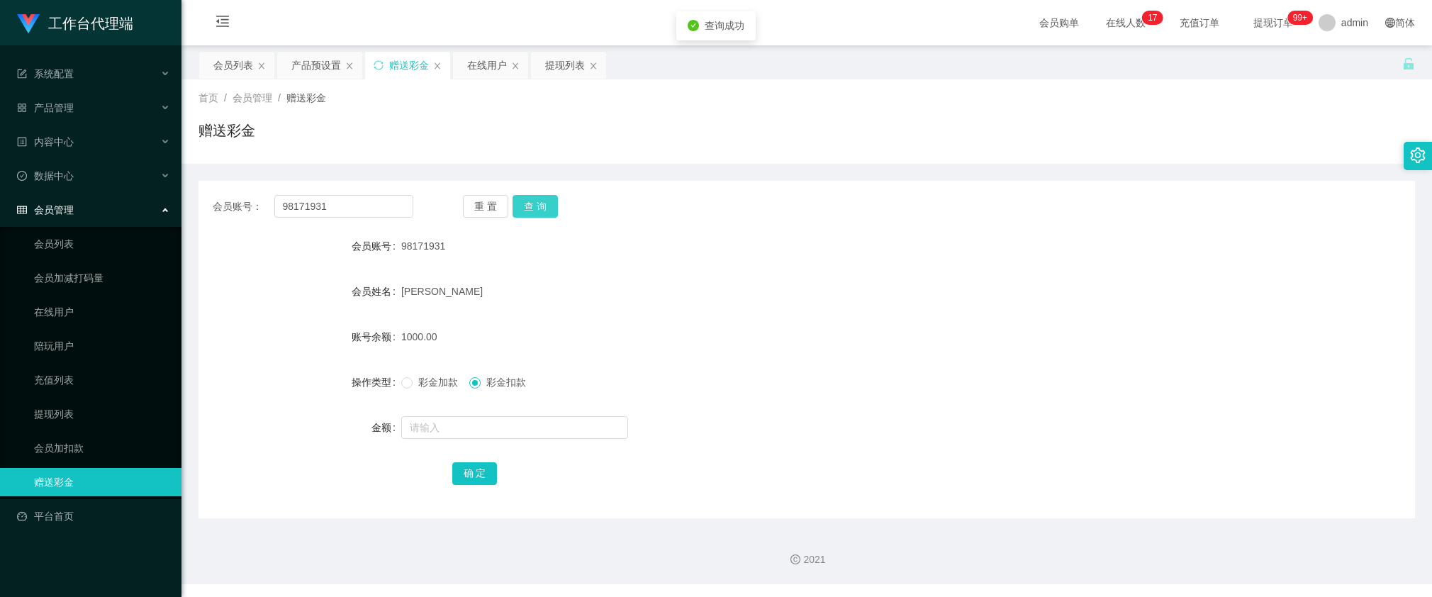
click at [541, 211] on button "查 询" at bounding box center [535, 206] width 45 height 23
click at [538, 207] on button "查 询" at bounding box center [535, 206] width 45 height 23
click at [542, 194] on div "会员账号： 98171931 重 置 查 询 会员账号 98171931 会员姓名 [PERSON_NAME] 账号余额 1000.00 操作类型 彩金加款 …" at bounding box center [807, 350] width 1217 height 338
click at [543, 208] on button "查 询" at bounding box center [535, 206] width 45 height 23
click at [514, 299] on div "[PERSON_NAME]" at bounding box center [756, 291] width 710 height 28
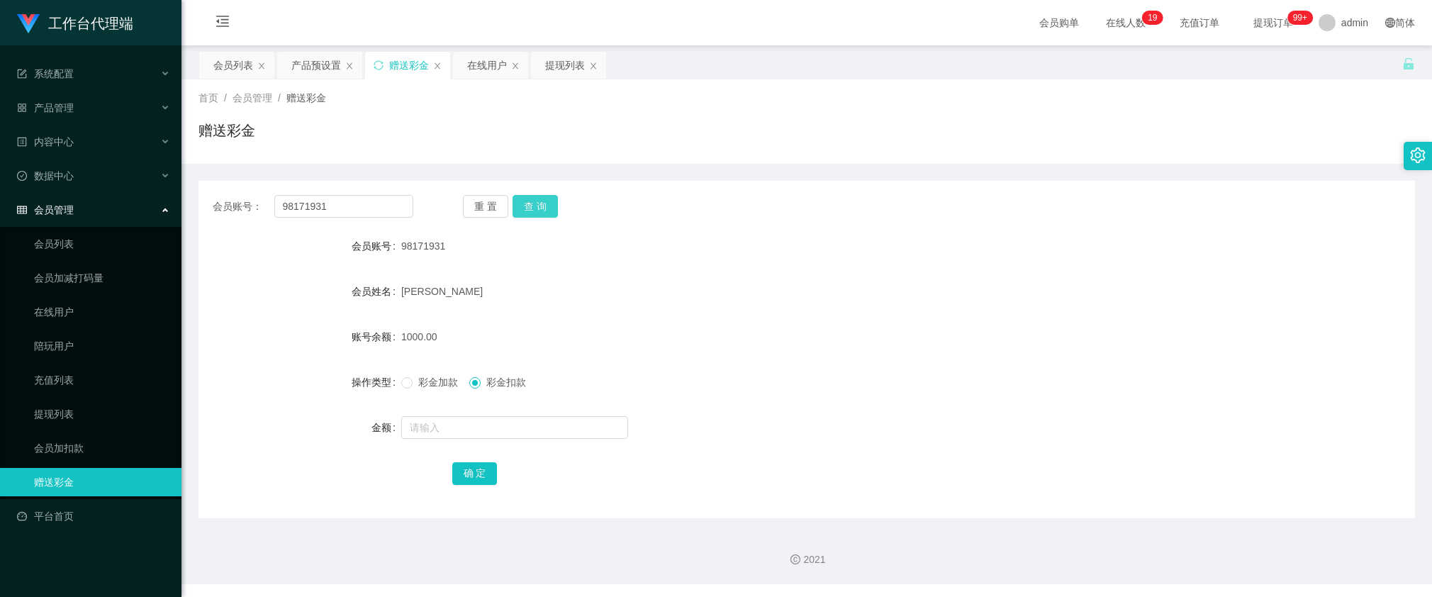
click at [523, 199] on button "查 询" at bounding box center [535, 206] width 45 height 23
click at [383, 210] on input "98171931" at bounding box center [343, 206] width 139 height 23
paste input "88896013"
click at [546, 203] on button "查 询" at bounding box center [535, 206] width 45 height 23
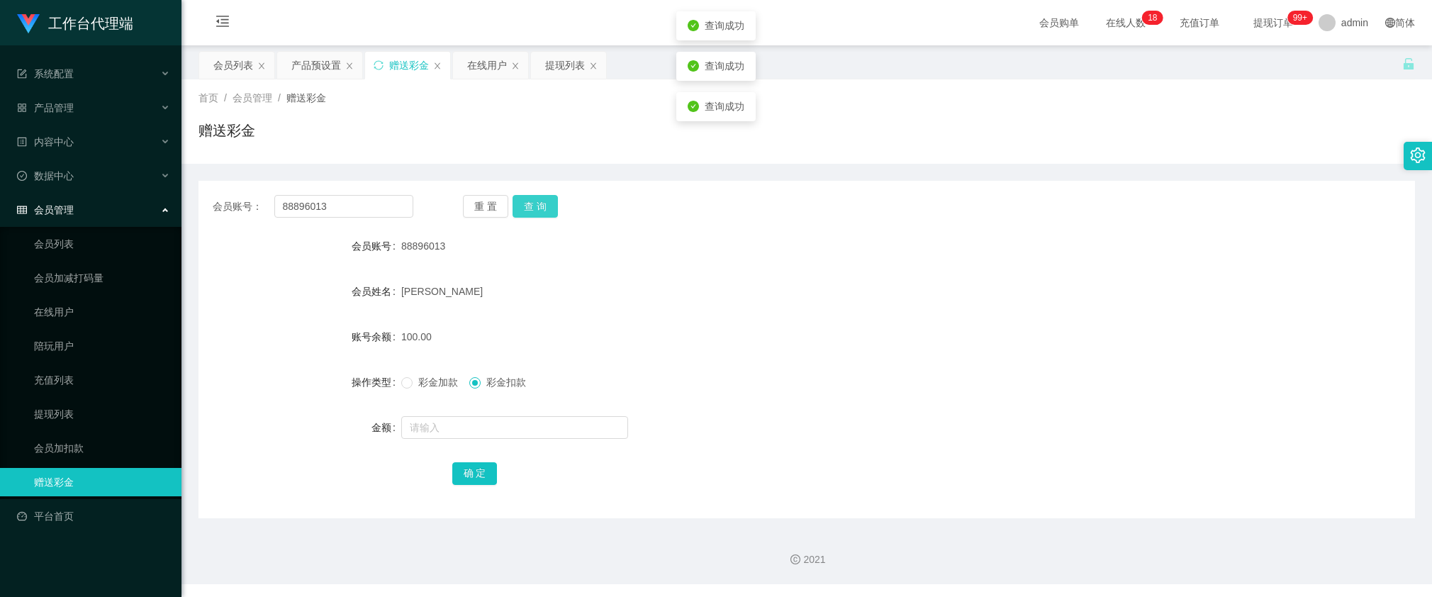
click at [533, 206] on button "查 询" at bounding box center [535, 206] width 45 height 23
click at [538, 211] on button "查 询" at bounding box center [535, 206] width 45 height 23
click at [384, 200] on input "88896013" at bounding box center [343, 206] width 139 height 23
paste input "88896013"
click at [550, 306] on form "会员账号 88896013 会员姓名 [PERSON_NAME] 账号余额 100.00 操作类型 彩金加款 彩金扣款 金额 确 定" at bounding box center [807, 359] width 1217 height 255
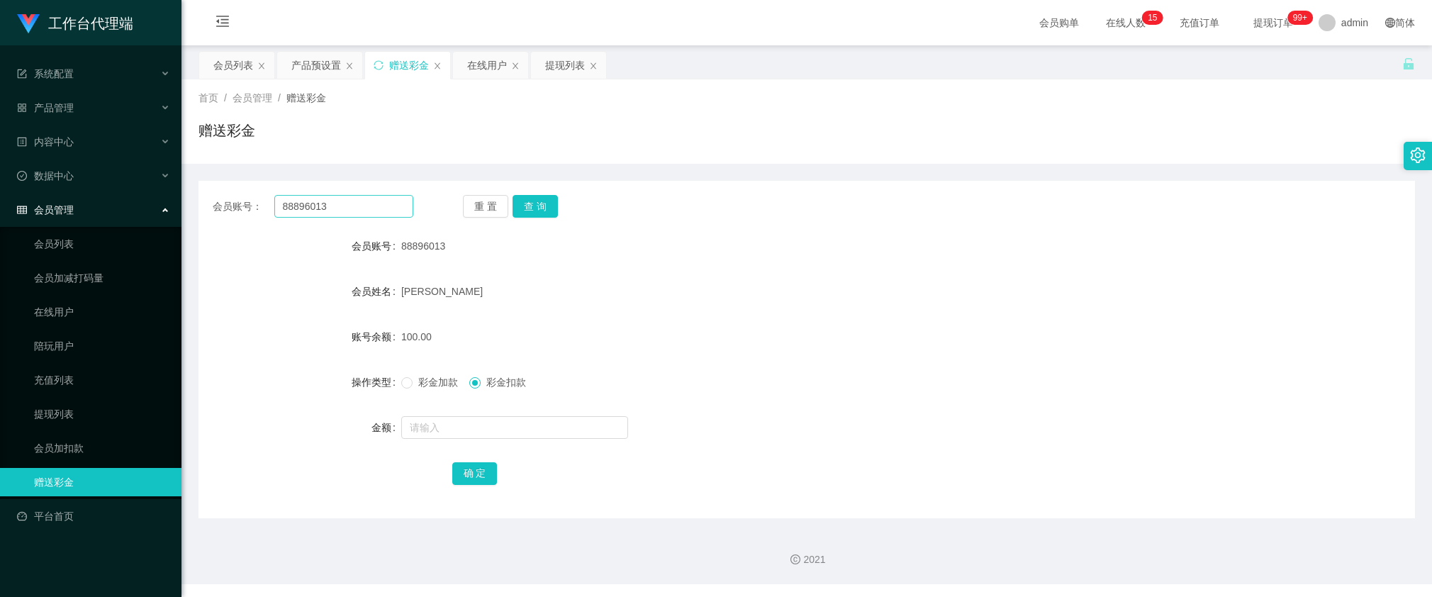
click at [401, 222] on div "会员账号： 88896013 重 置 查 询 会员账号 88896013 会员姓名 [PERSON_NAME] 账号余额 100.00 操作类型 彩金加款 彩…" at bounding box center [807, 350] width 1217 height 338
click at [391, 207] on input "88896013" at bounding box center [343, 206] width 139 height 23
paste input "98171931"
click at [534, 213] on button "查 询" at bounding box center [535, 206] width 45 height 23
click at [534, 213] on button "查 询" at bounding box center [543, 206] width 61 height 23
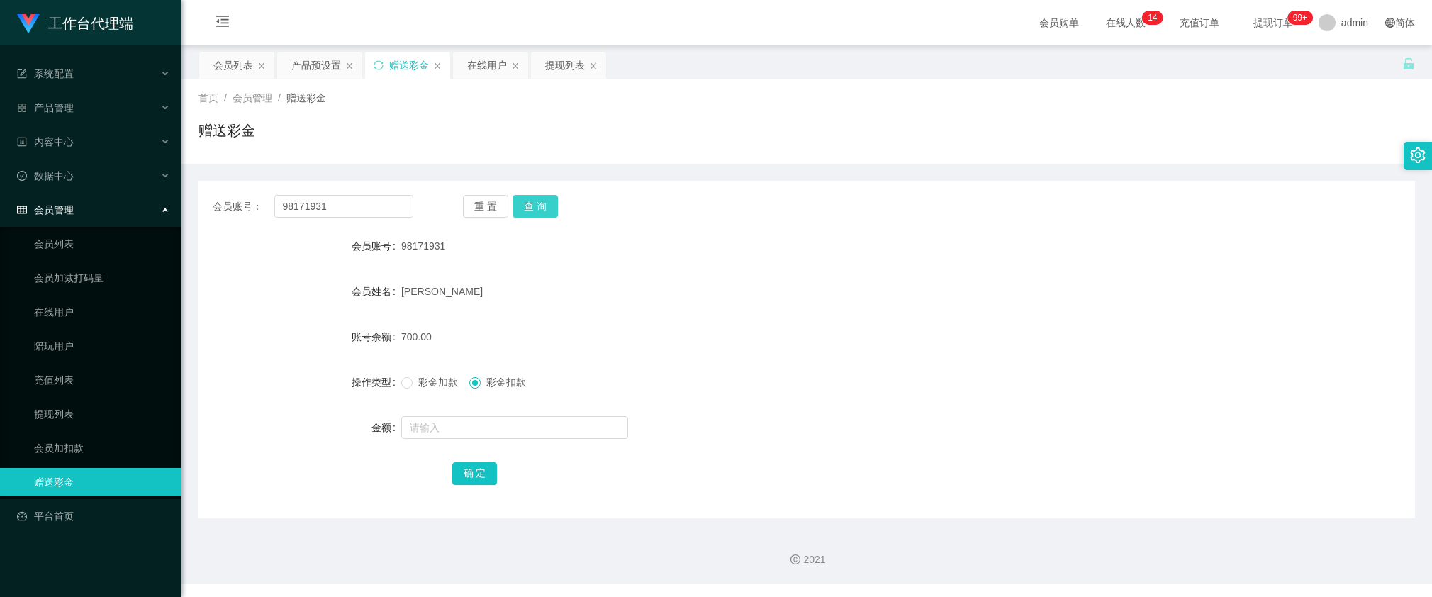
click at [536, 200] on button "查 询" at bounding box center [535, 206] width 45 height 23
drag, startPoint x: 499, startPoint y: 296, endPoint x: 501, endPoint y: 287, distance: 9.6
click at [499, 296] on div "[PERSON_NAME]" at bounding box center [756, 291] width 710 height 28
click at [357, 196] on input "98171931" at bounding box center [343, 206] width 139 height 23
paste input "88896013"
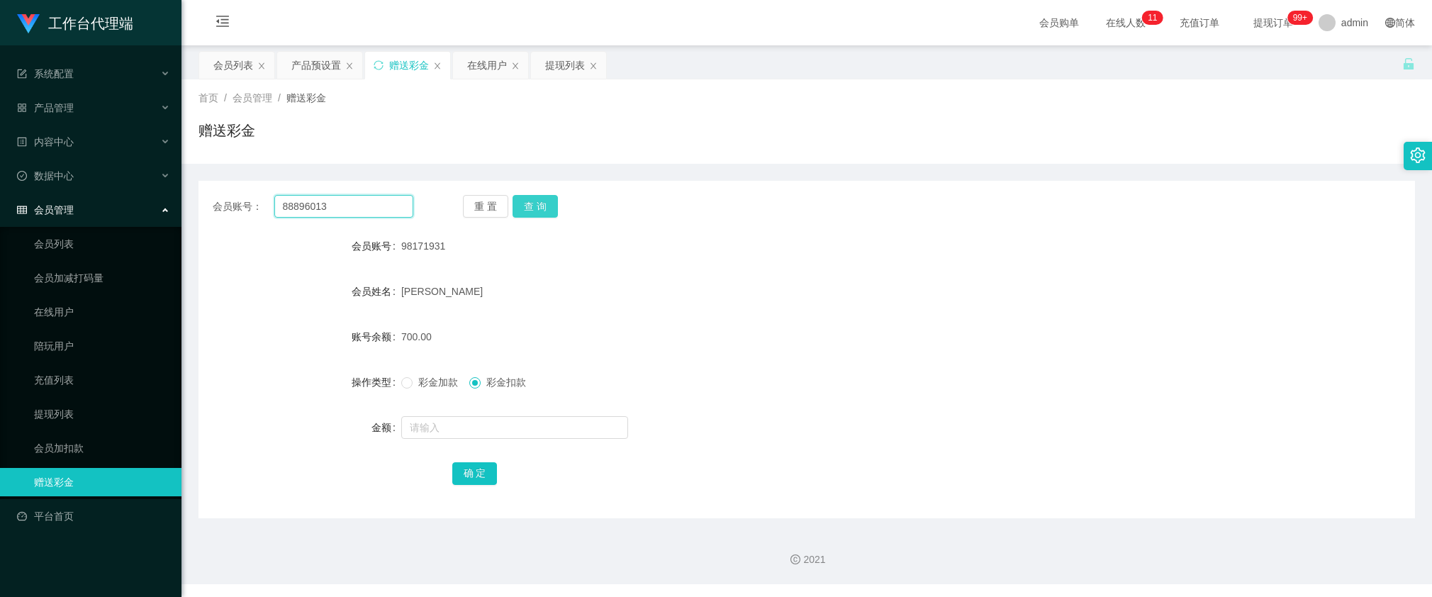
type input "88896013"
click at [536, 204] on button "查 询" at bounding box center [535, 206] width 45 height 23
click at [536, 204] on button "查 询" at bounding box center [543, 206] width 61 height 23
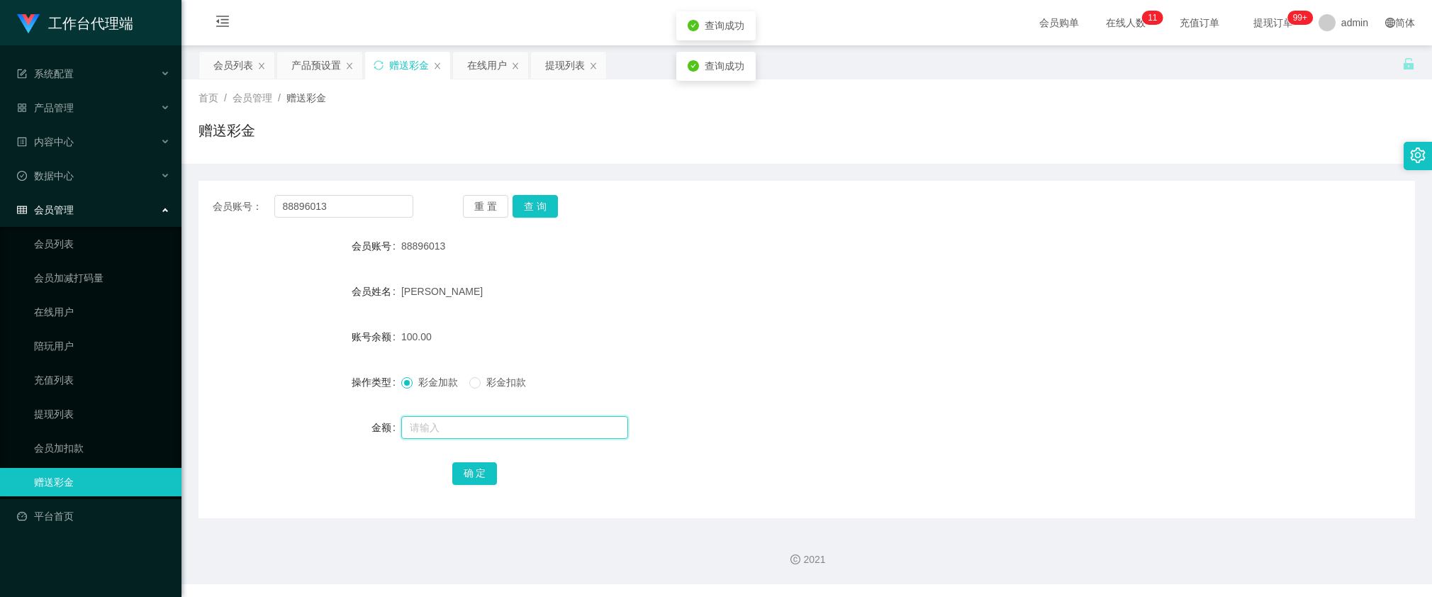
click at [450, 426] on input "text" at bounding box center [514, 427] width 227 height 23
type input "30"
click at [474, 465] on button "确 定" at bounding box center [474, 473] width 45 height 23
click at [559, 309] on form "会员账号 88896013 会员姓名 [PERSON_NAME] 账号余额 130.00 操作类型 彩金加款 彩金扣款 金额 确 定" at bounding box center [807, 359] width 1217 height 255
click at [406, 202] on input "88896013" at bounding box center [343, 206] width 139 height 23
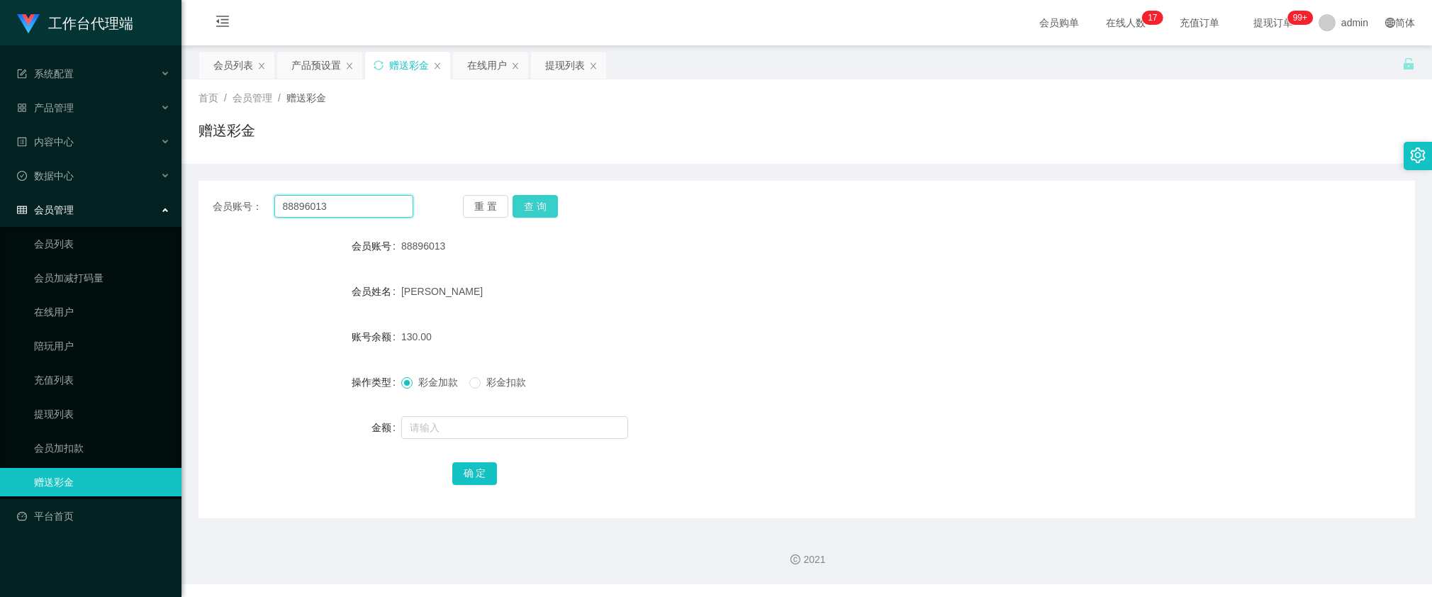
paste input "98171931"
click at [540, 207] on button "查 询" at bounding box center [535, 206] width 45 height 23
click at [538, 208] on button "查 询" at bounding box center [535, 206] width 45 height 23
click at [525, 293] on div "[PERSON_NAME]" at bounding box center [756, 291] width 710 height 28
drag, startPoint x: 366, startPoint y: 200, endPoint x: 518, endPoint y: 229, distance: 154.5
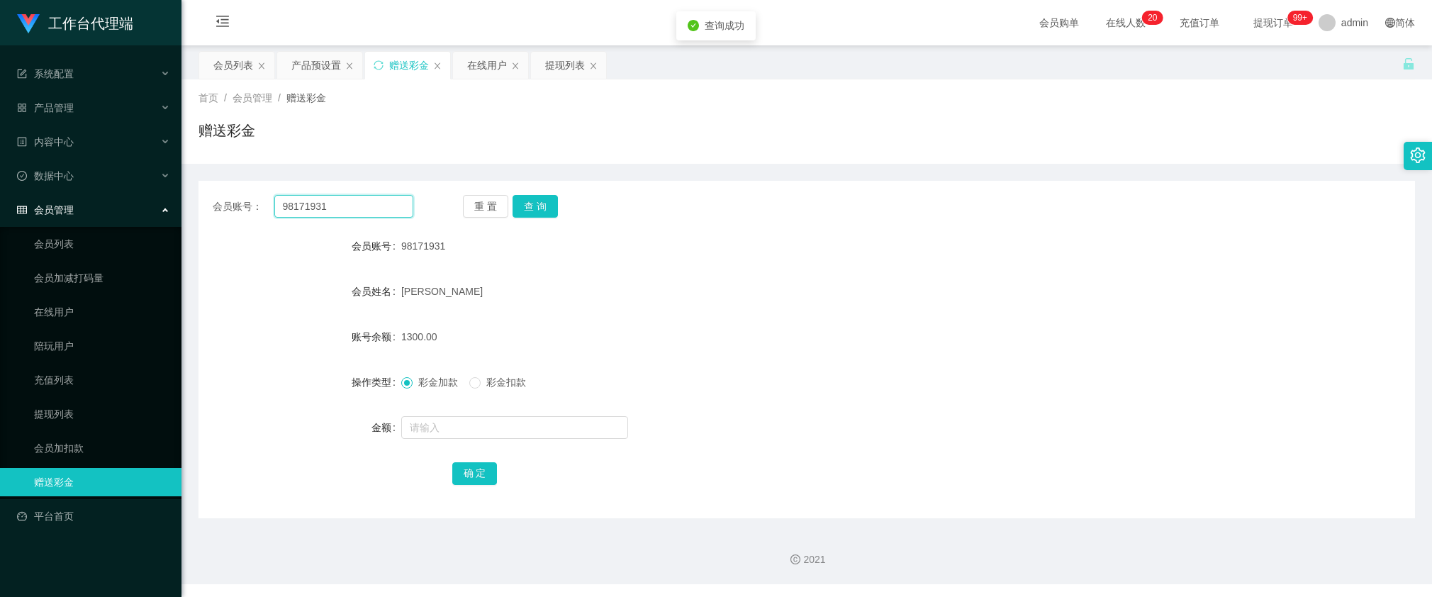
click at [366, 200] on input "98171931" at bounding box center [343, 206] width 139 height 23
paste input "88896013"
click at [529, 203] on button "查 询" at bounding box center [535, 206] width 45 height 23
click at [530, 203] on button "查 询" at bounding box center [535, 206] width 45 height 23
click at [530, 206] on button "查 询" at bounding box center [535, 206] width 45 height 23
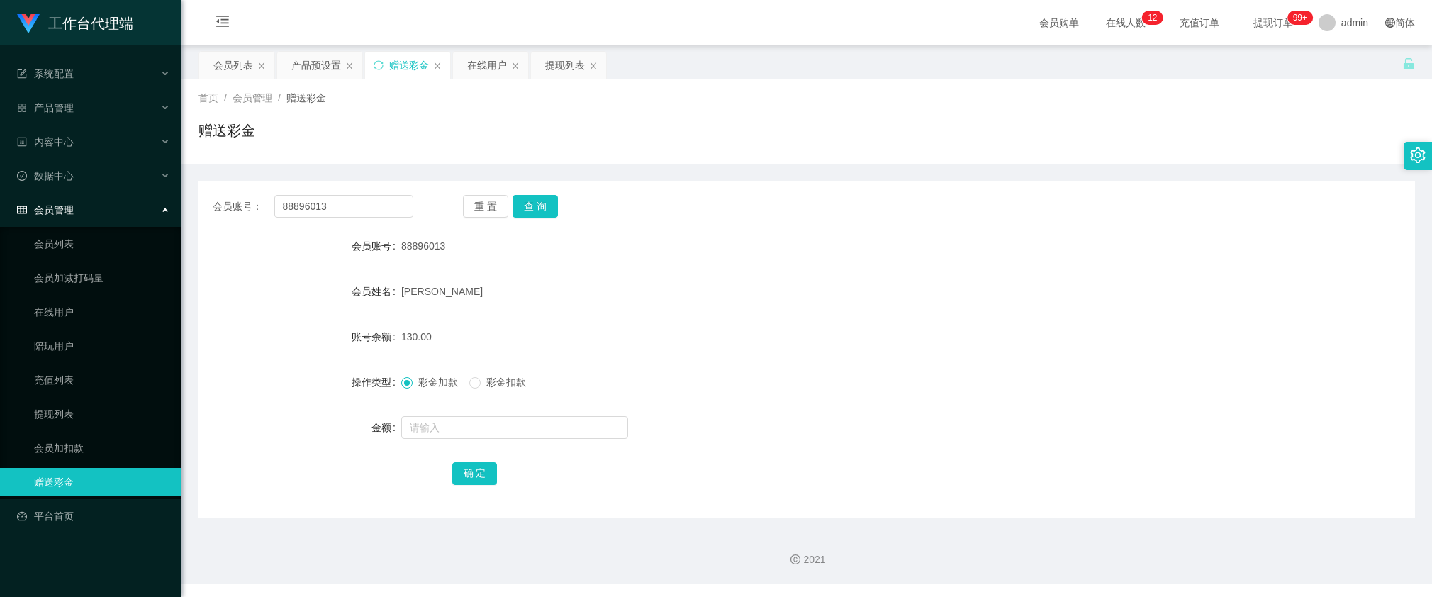
drag, startPoint x: 604, startPoint y: 323, endPoint x: 435, endPoint y: 239, distance: 189.0
click at [599, 318] on form "会员账号 88896013 会员姓名 [PERSON_NAME] 账号余额 130.00 操作类型 彩金加款 彩金扣款 金额 确 定" at bounding box center [807, 359] width 1217 height 255
click at [387, 207] on input "88896013" at bounding box center [343, 206] width 139 height 23
paste input "98171931"
type input "98171931"
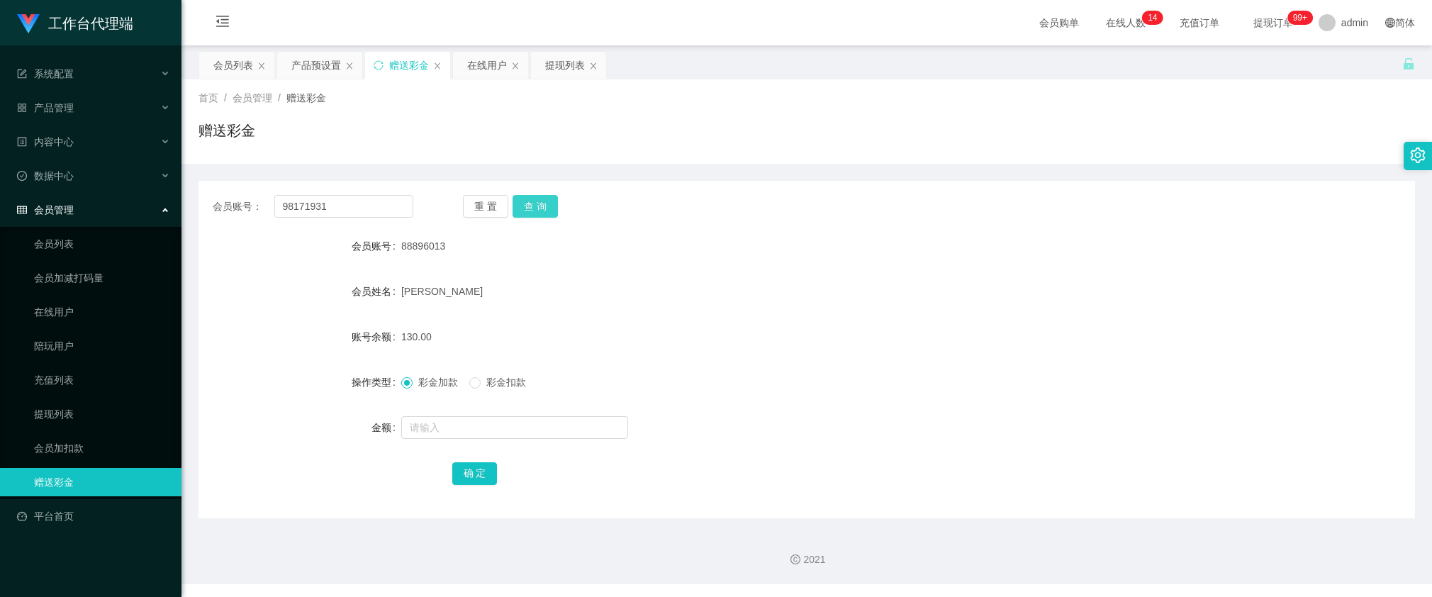
click at [547, 204] on button "查 询" at bounding box center [535, 206] width 45 height 23
click at [387, 204] on input "98171931" at bounding box center [343, 206] width 139 height 23
paste input "text"
click at [533, 213] on button "查 询" at bounding box center [535, 206] width 45 height 23
click at [533, 209] on button "查 询" at bounding box center [535, 206] width 45 height 23
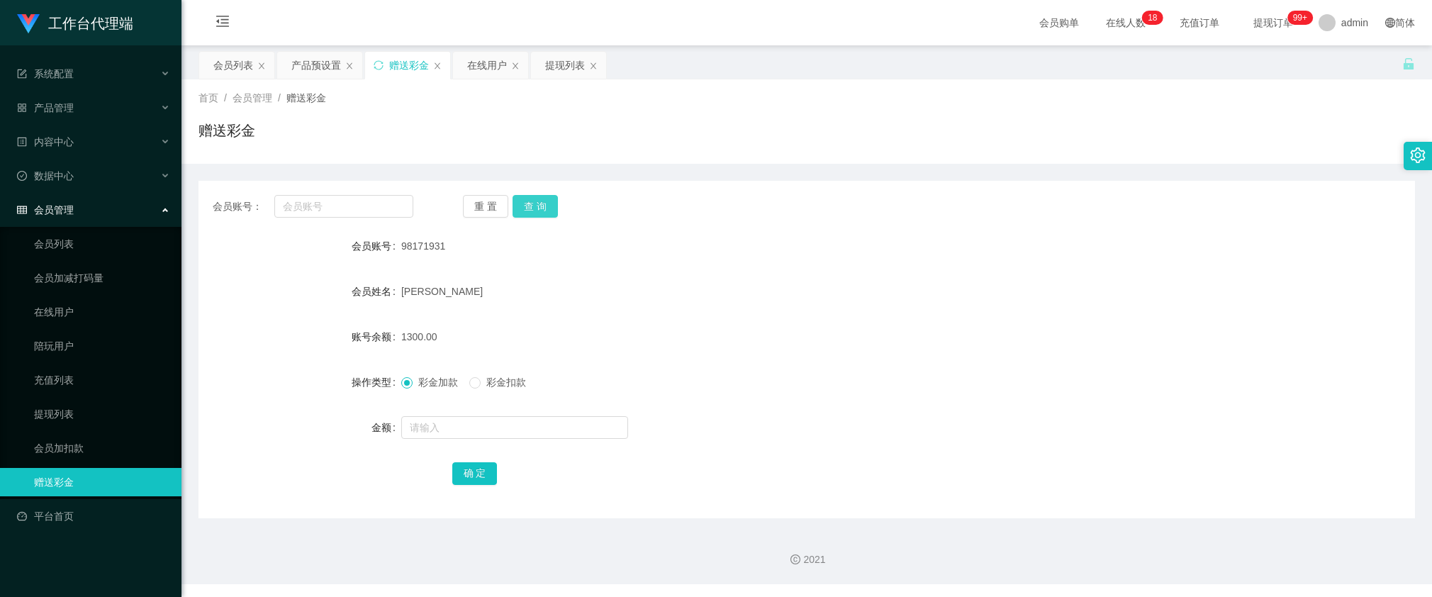
click at [534, 206] on button "查 询" at bounding box center [535, 206] width 45 height 23
click at [352, 191] on div "会员账号： 重 置 查 询 会员账号 98171931 会员姓名 [PERSON_NAME] 账号余额 1300.00 操作类型 彩金加款 彩金扣款 金额 确…" at bounding box center [807, 350] width 1217 height 338
click at [348, 204] on input "text" at bounding box center [343, 206] width 139 height 23
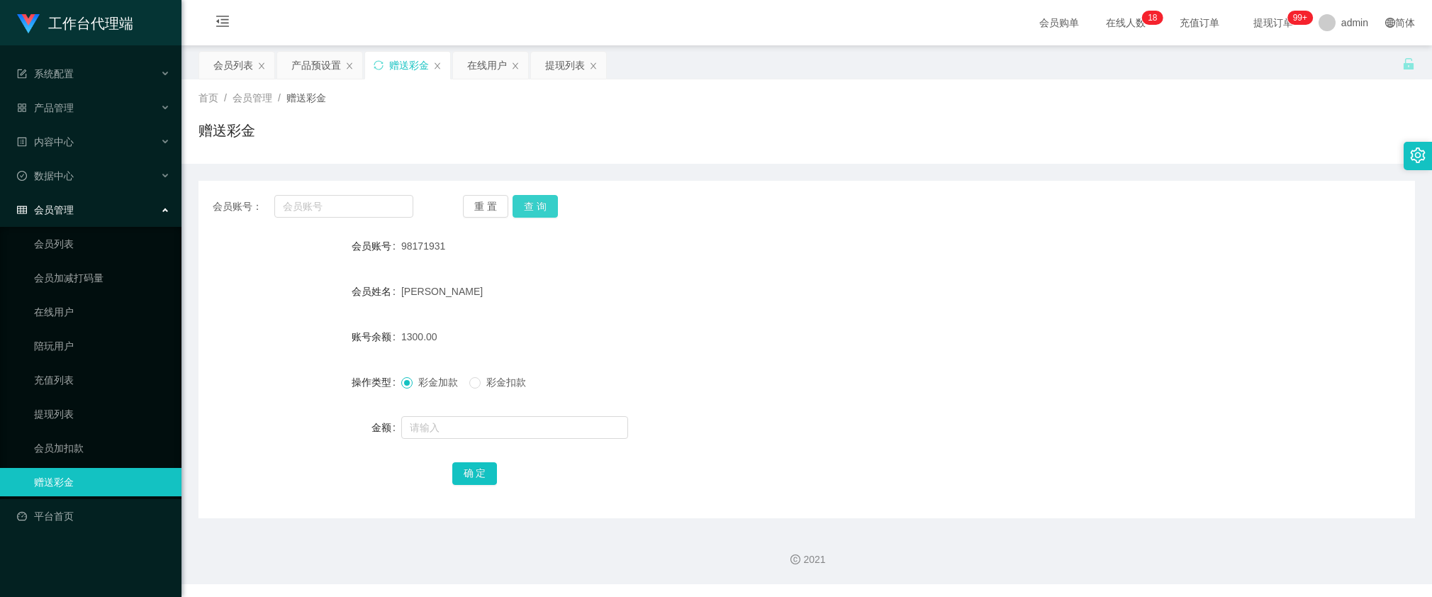
click at [547, 199] on button "查 询" at bounding box center [535, 206] width 45 height 23
click at [543, 199] on button "查 询" at bounding box center [535, 206] width 45 height 23
click at [350, 200] on input "text" at bounding box center [343, 206] width 139 height 23
click at [282, 289] on div "会员姓名" at bounding box center [300, 291] width 203 height 28
click at [384, 201] on input "text" at bounding box center [343, 206] width 139 height 23
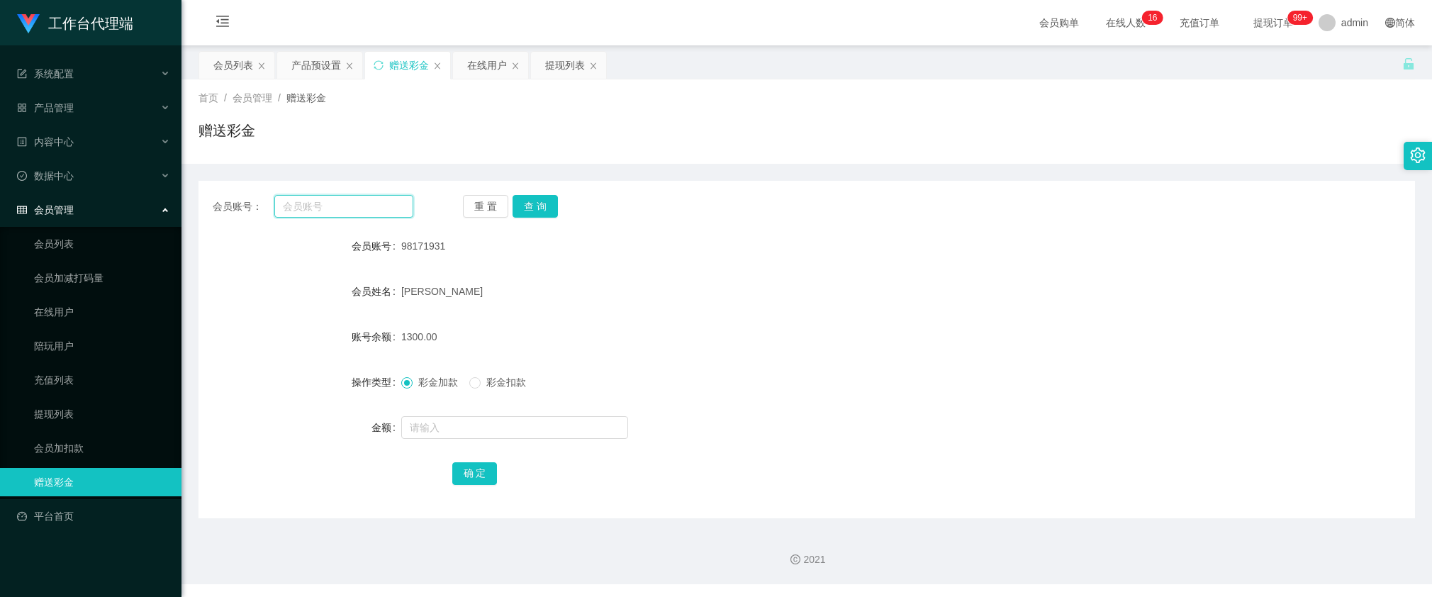
paste input "98171931"
type input "98171931"
click at [547, 210] on button "查 询" at bounding box center [535, 206] width 45 height 23
click at [547, 209] on button "查 询" at bounding box center [543, 206] width 61 height 23
click at [547, 209] on button "查 询" at bounding box center [535, 206] width 45 height 23
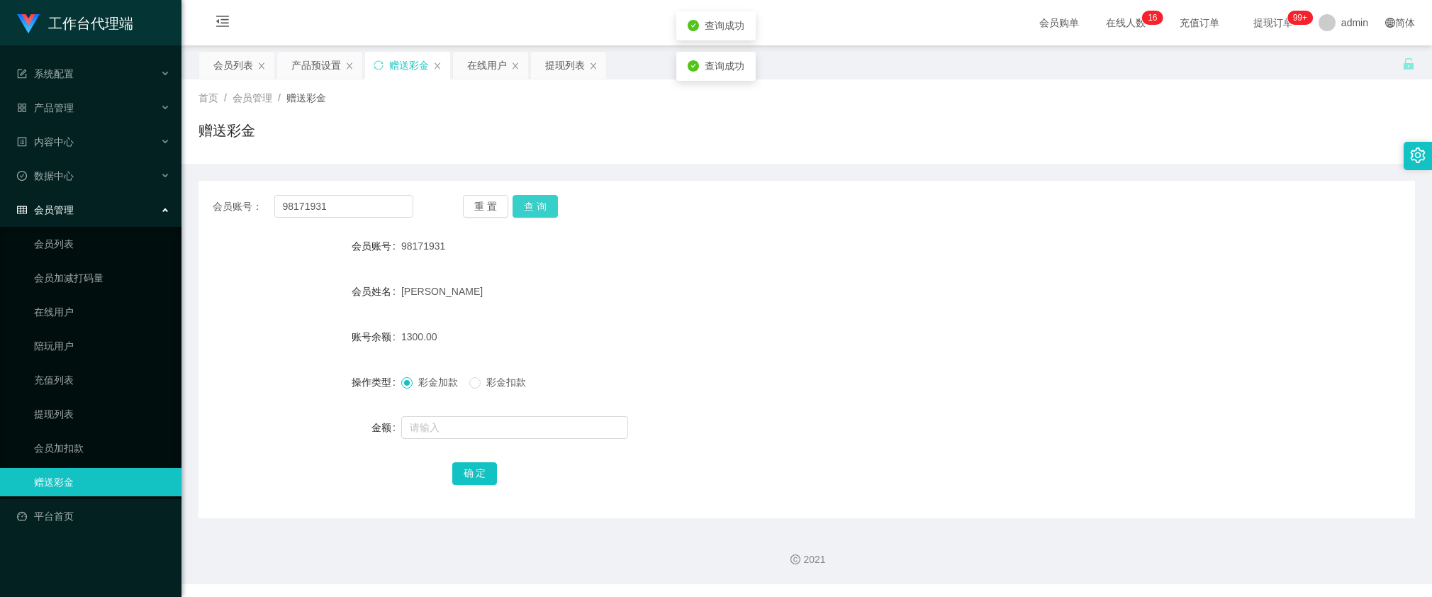
click at [545, 207] on button "查 询" at bounding box center [535, 206] width 45 height 23
click at [544, 206] on button "查 询" at bounding box center [543, 206] width 61 height 23
drag, startPoint x: 544, startPoint y: 206, endPoint x: 543, endPoint y: 220, distance: 13.5
click at [544, 206] on button "查 询" at bounding box center [535, 206] width 45 height 23
click at [1061, 187] on div "会员账号： 98171931 重 置 查 询 会员账号 98171931 会员姓名 [PERSON_NAME] 账号余额 1300.00 操作类型 彩金加款 …" at bounding box center [807, 350] width 1217 height 338
